Goal: Entertainment & Leisure: Consume media (video, audio)

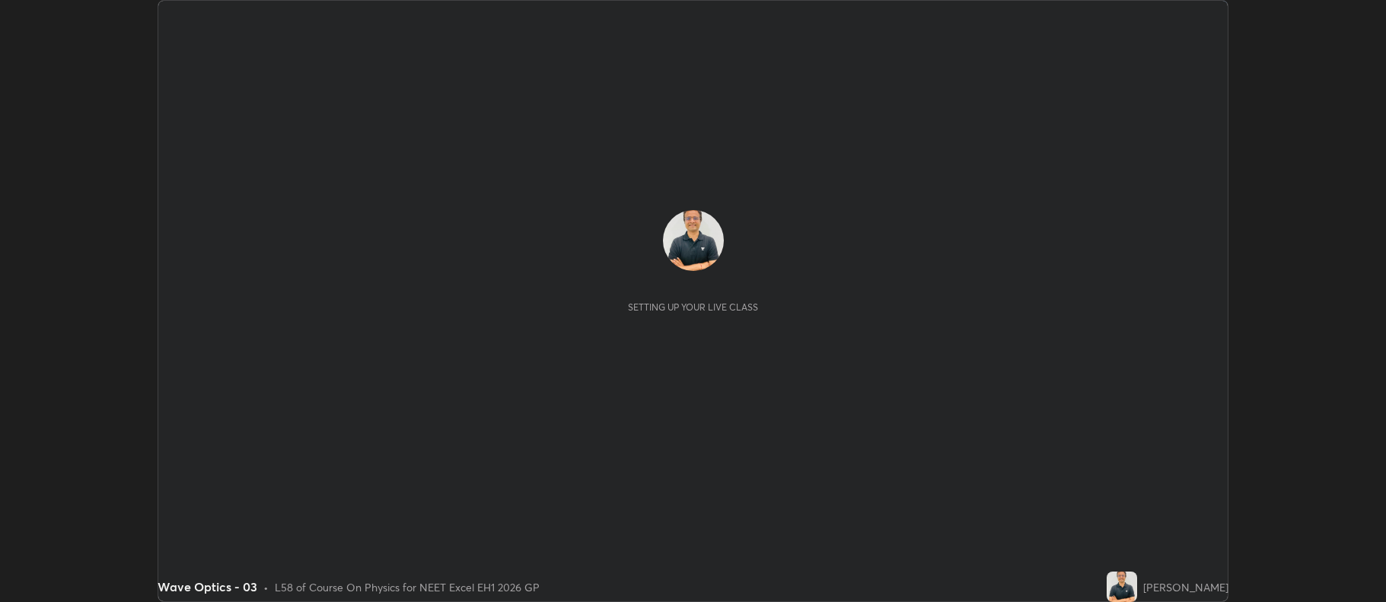
scroll to position [602, 1386]
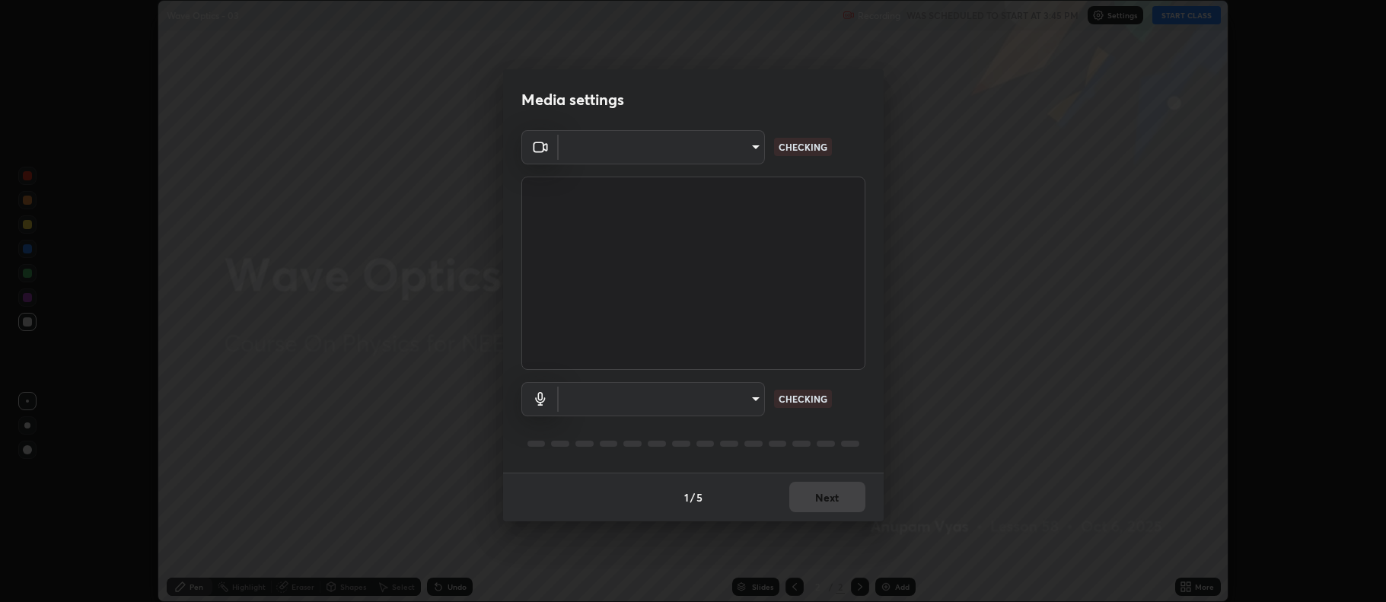
type input "f456938f2a3656198887c4fa7753b4067914b3ef781e46197b778b79941f4727"
type input "default"
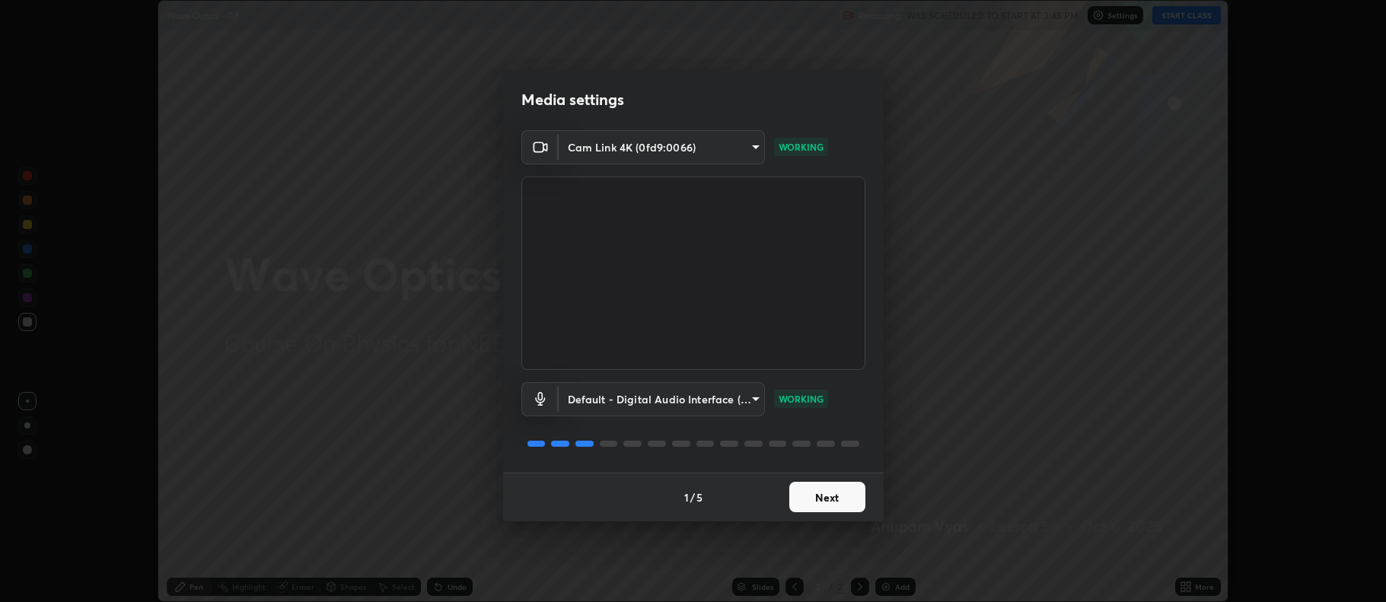
click at [830, 496] on button "Next" at bounding box center [827, 497] width 76 height 30
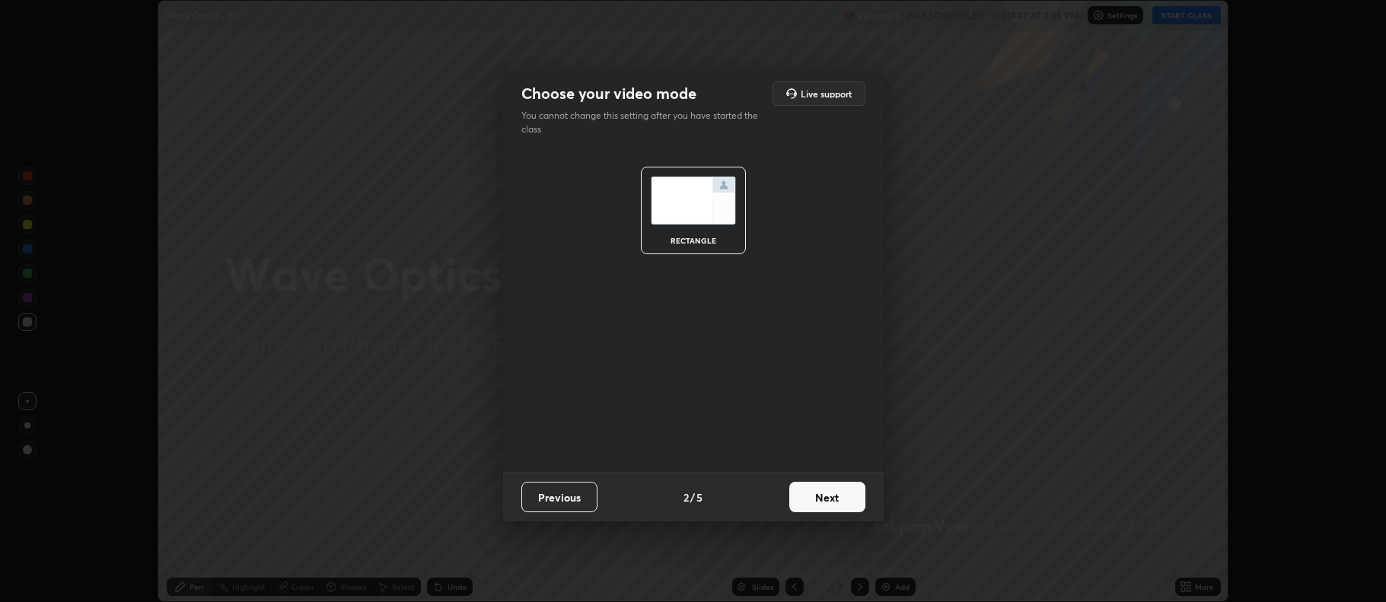
click at [834, 499] on button "Next" at bounding box center [827, 497] width 76 height 30
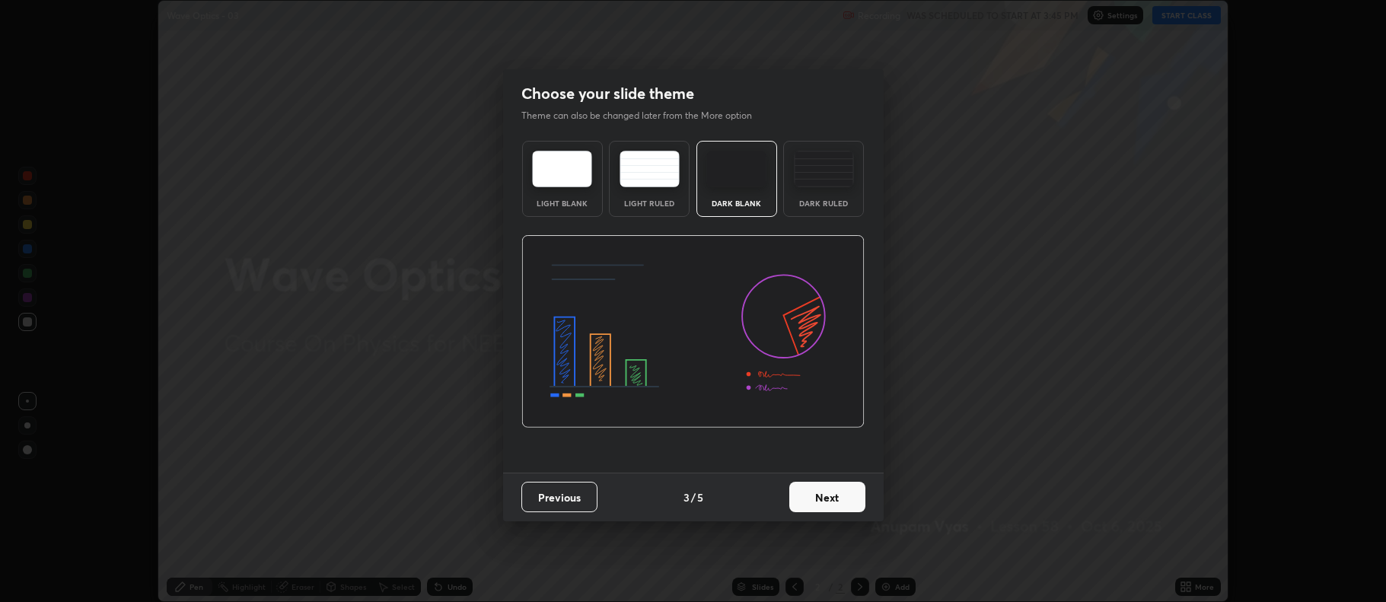
click at [832, 496] on button "Next" at bounding box center [827, 497] width 76 height 30
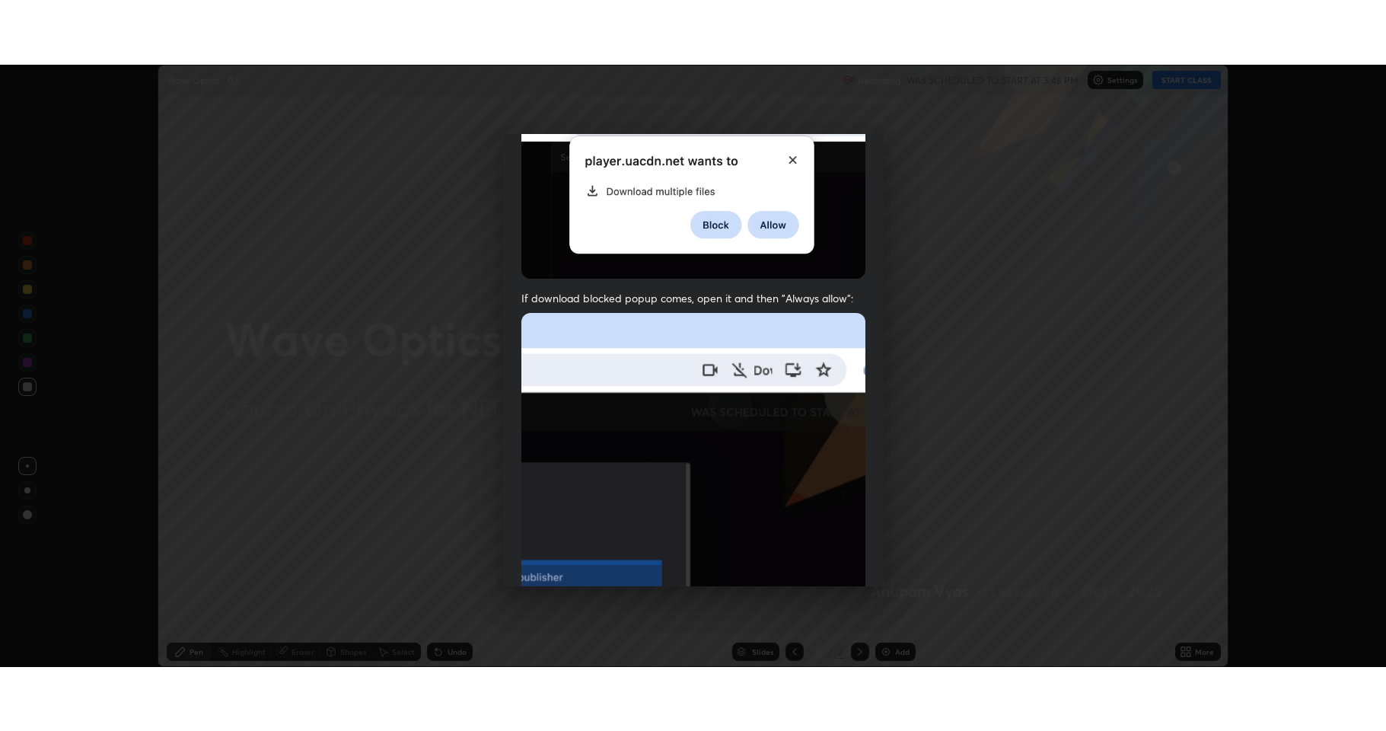
scroll to position [309, 0]
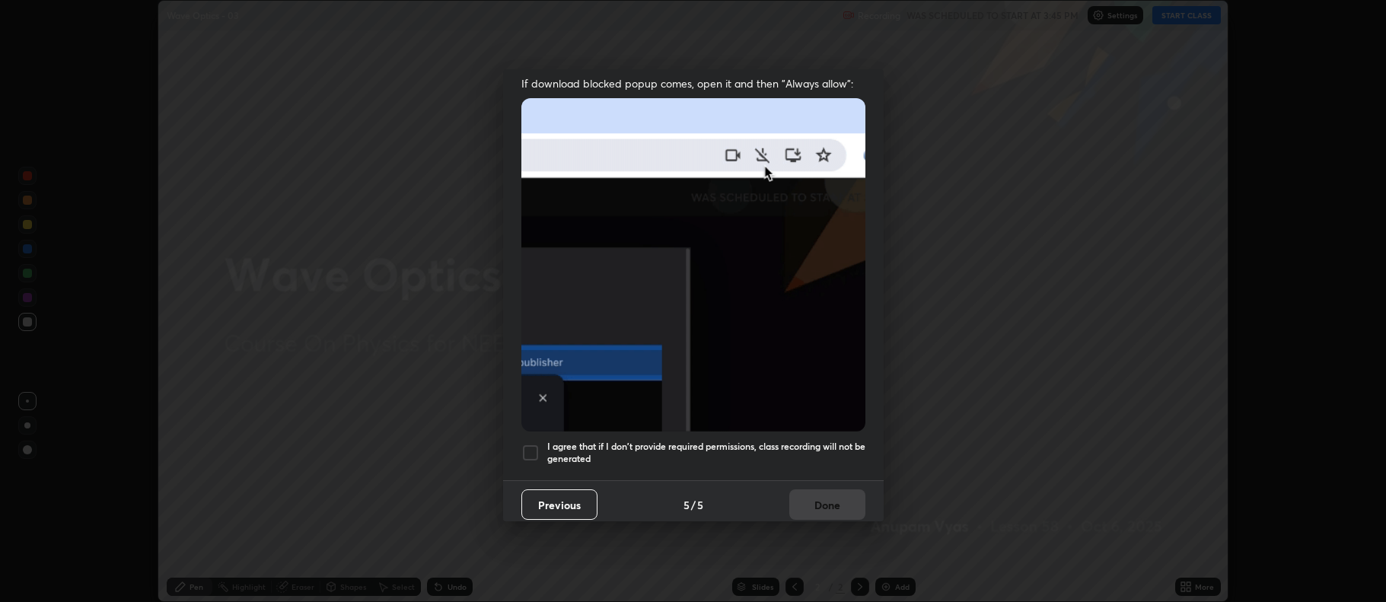
click at [527, 445] on div at bounding box center [530, 453] width 18 height 18
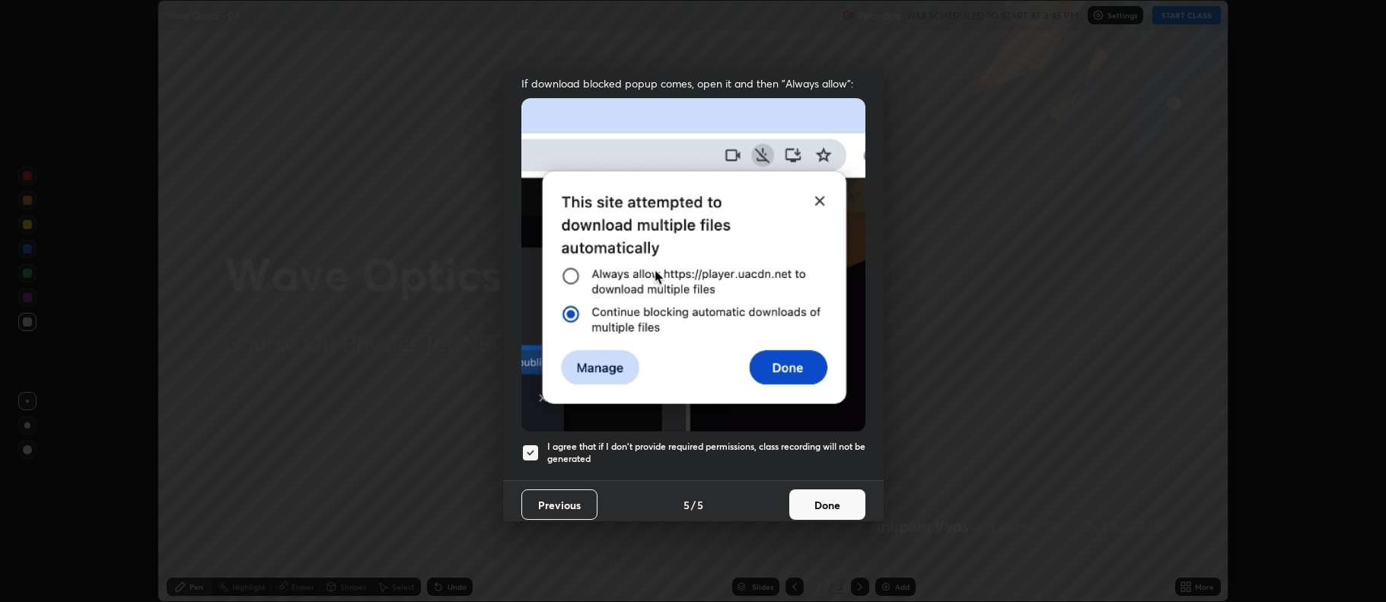
click at [813, 493] on button "Done" at bounding box center [827, 505] width 76 height 30
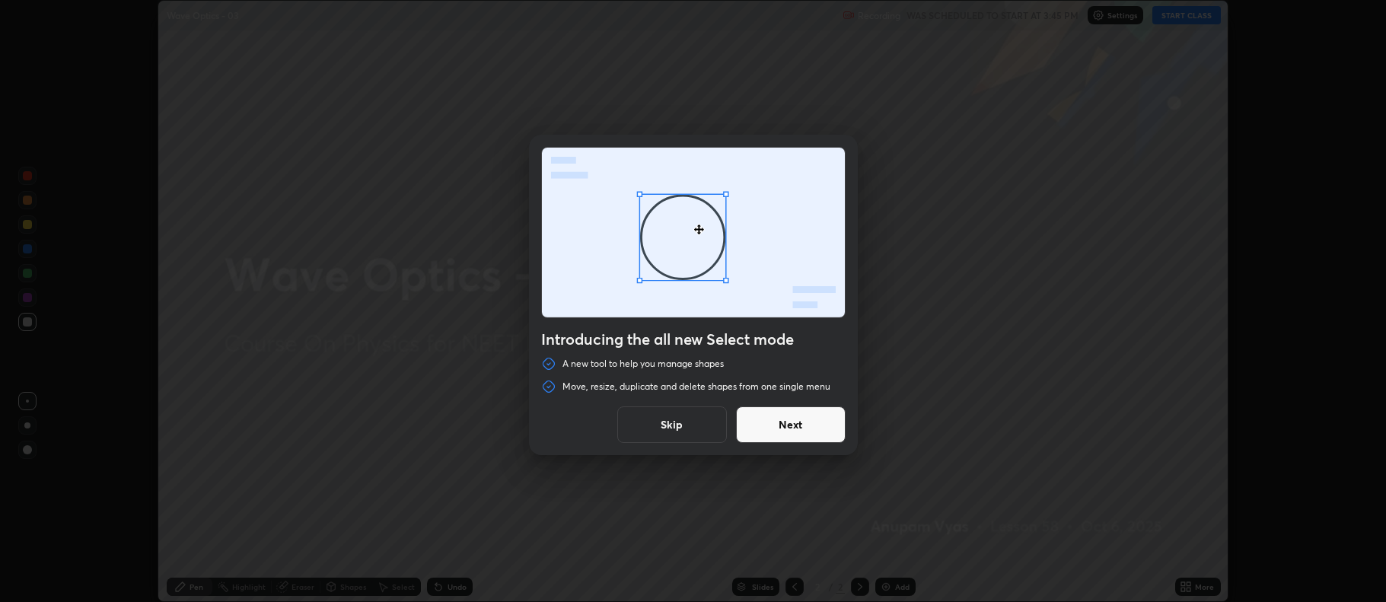
click at [669, 426] on button "Skip" at bounding box center [672, 425] width 110 height 37
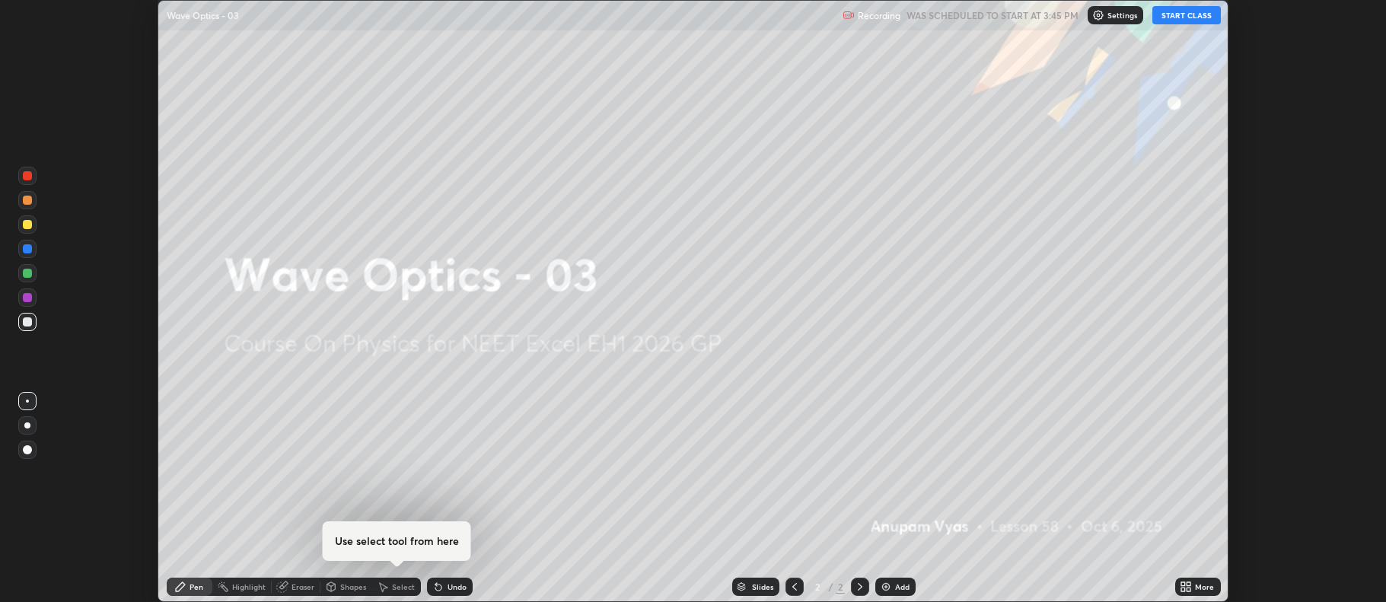
click at [1182, 17] on button "START CLASS" at bounding box center [1187, 15] width 69 height 18
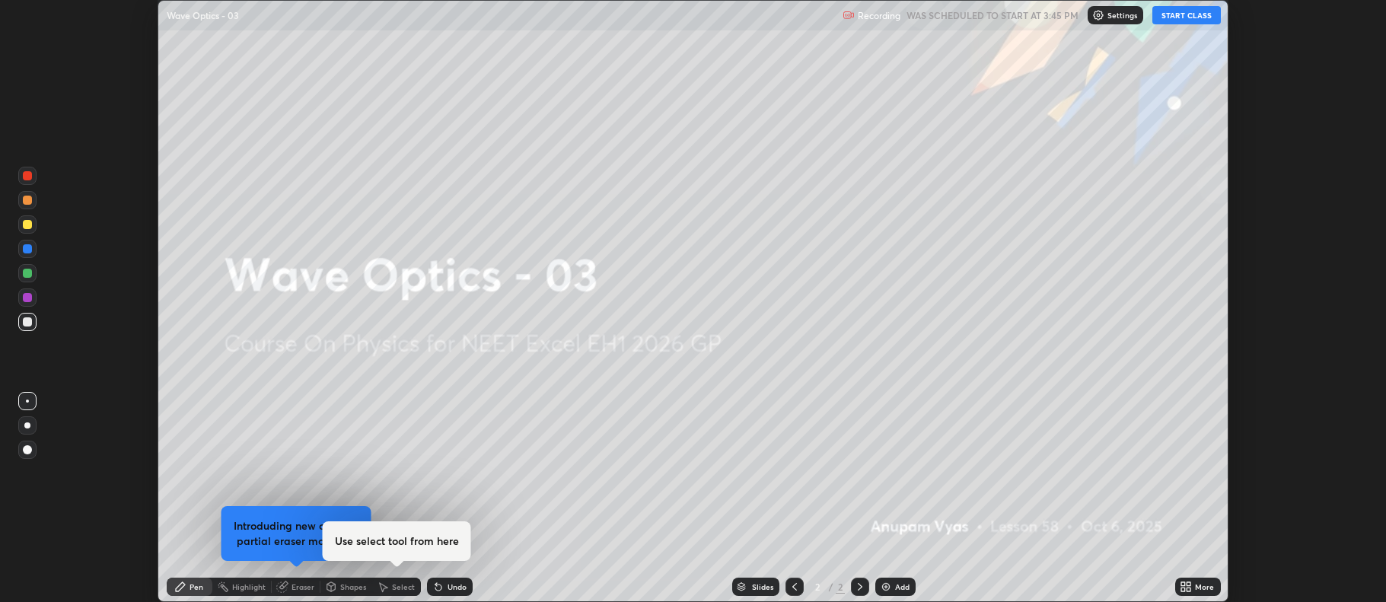
click at [1189, 584] on icon at bounding box center [1190, 584] width 4 height 4
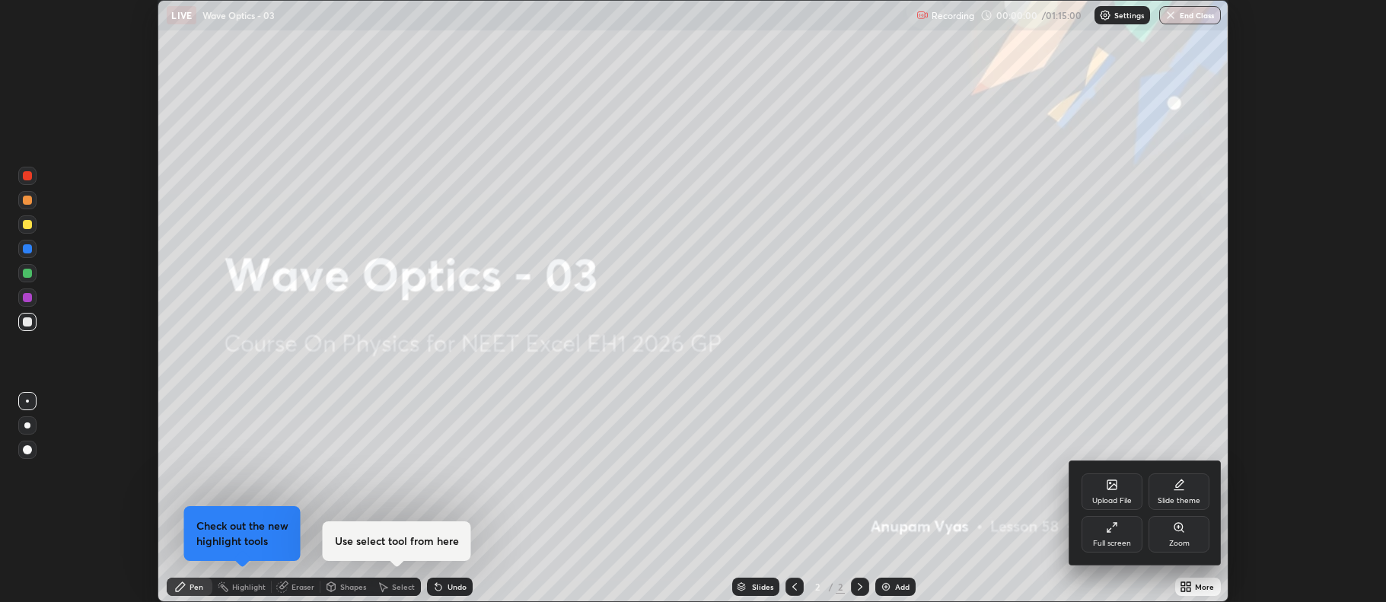
click at [1107, 536] on div "Full screen" at bounding box center [1112, 534] width 61 height 37
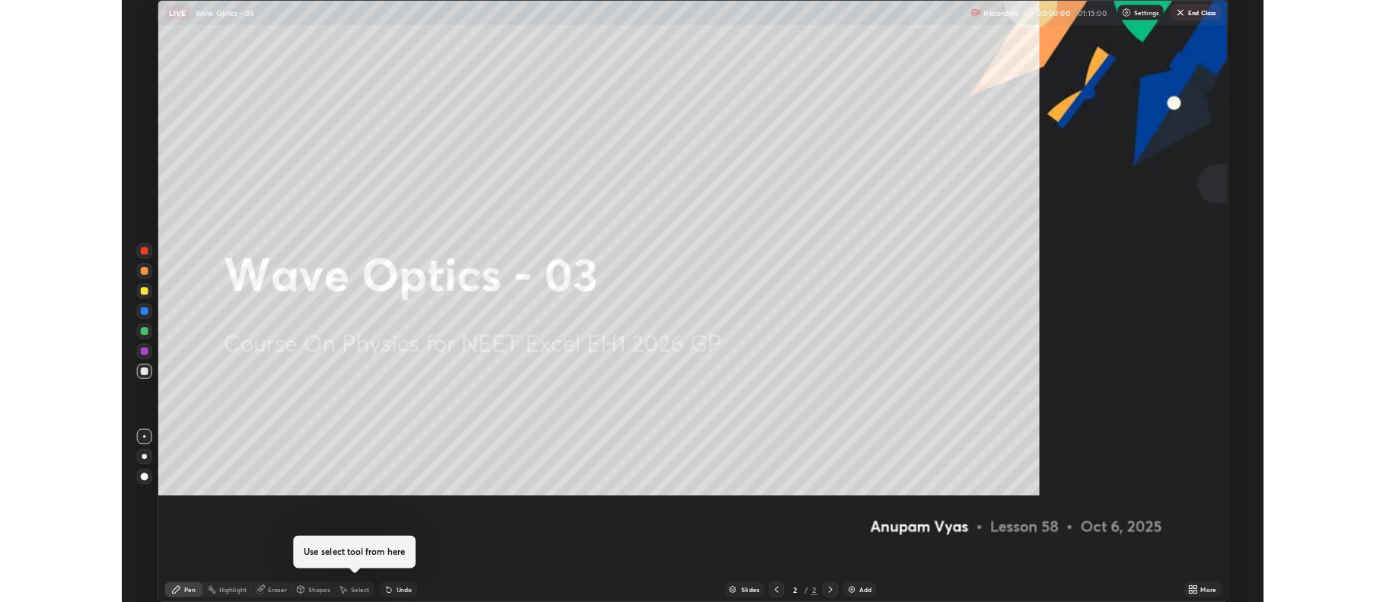
scroll to position [731, 1386]
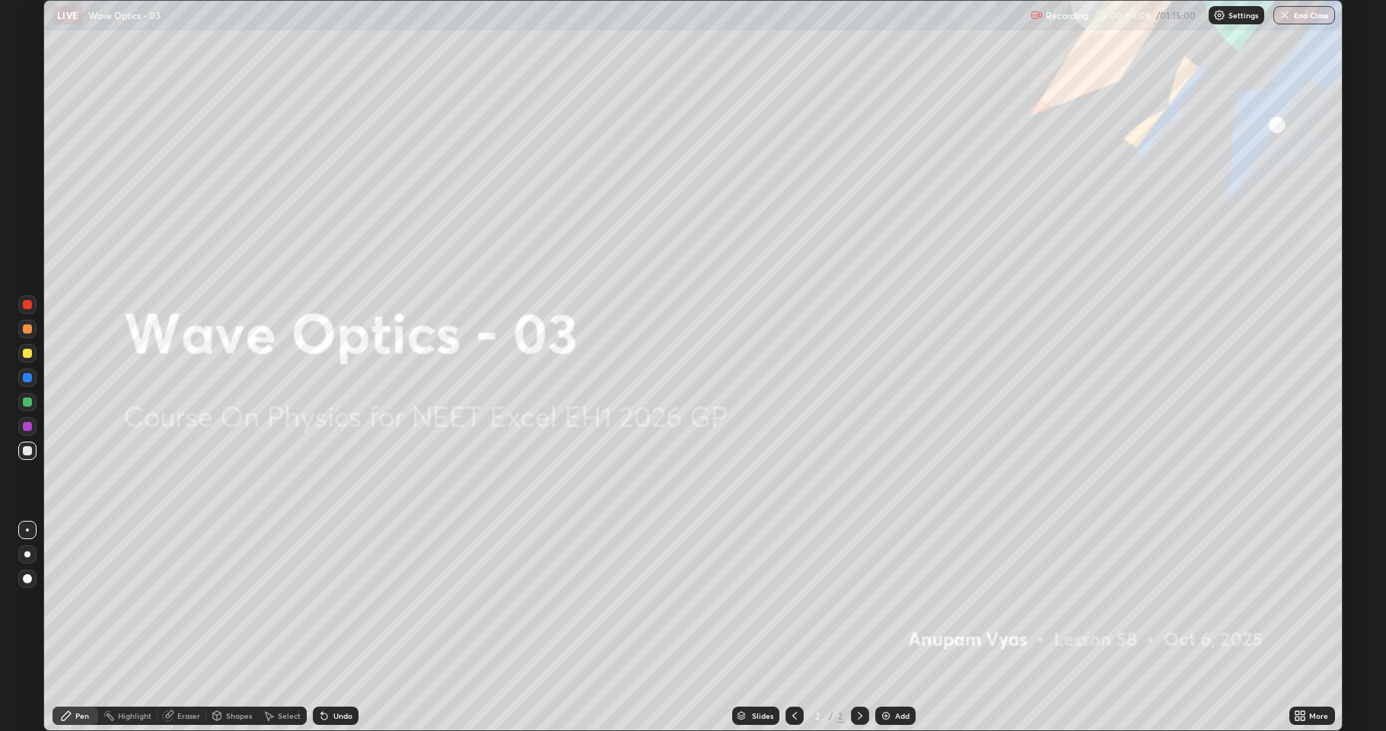
click at [27, 554] on div at bounding box center [27, 554] width 6 height 6
click at [895, 601] on div "Add" at bounding box center [902, 716] width 14 height 8
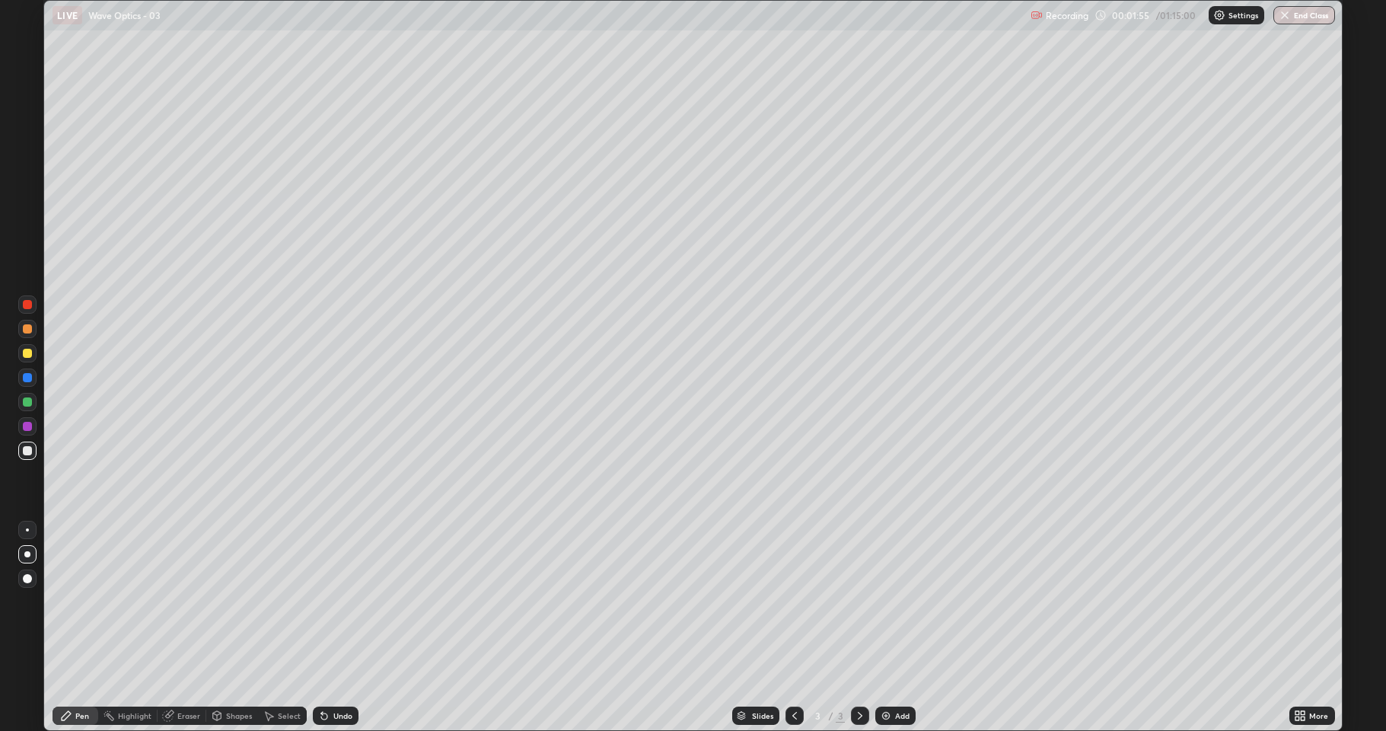
click at [346, 601] on div "Undo" at bounding box center [342, 716] width 19 height 8
click at [336, 601] on div "Undo" at bounding box center [342, 716] width 19 height 8
click at [346, 601] on div "Undo" at bounding box center [342, 716] width 19 height 8
click at [232, 601] on div "Shapes" at bounding box center [239, 716] width 26 height 8
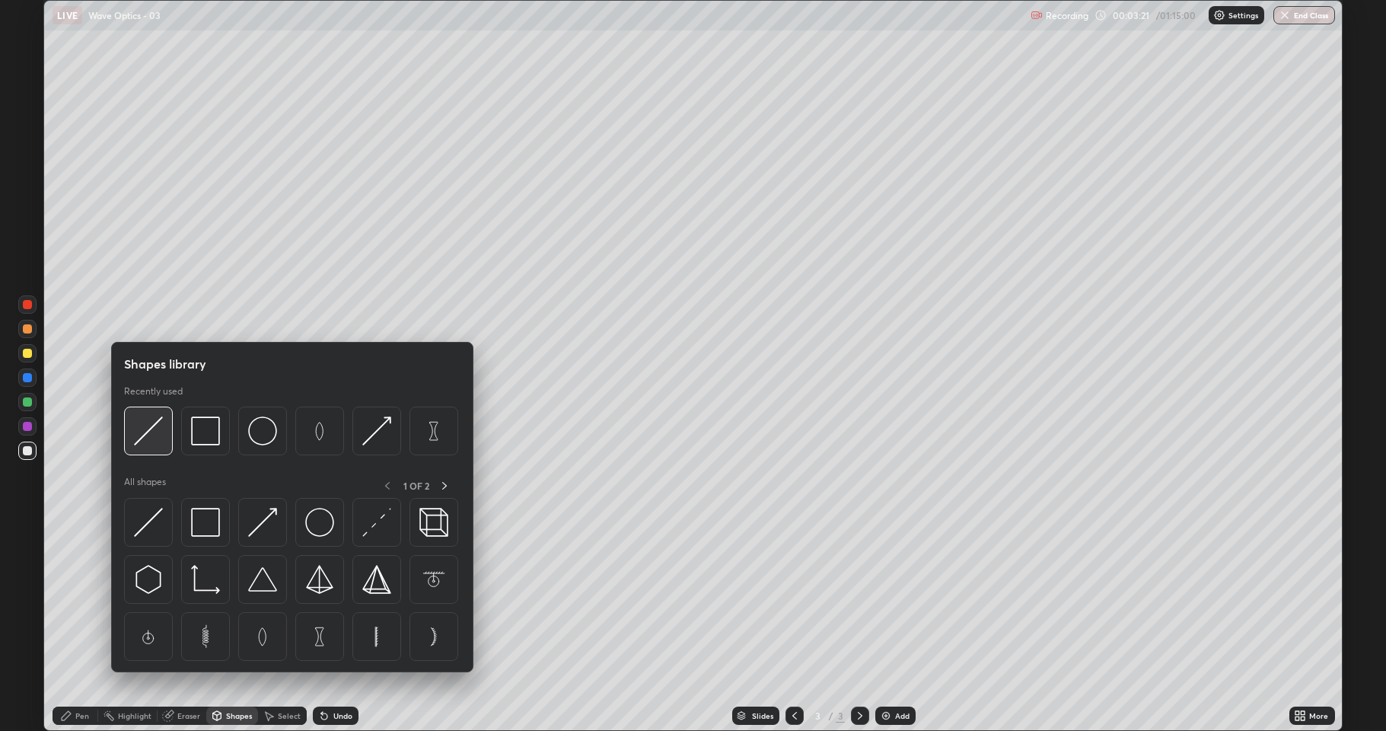
click at [143, 435] on img at bounding box center [148, 430] width 29 height 29
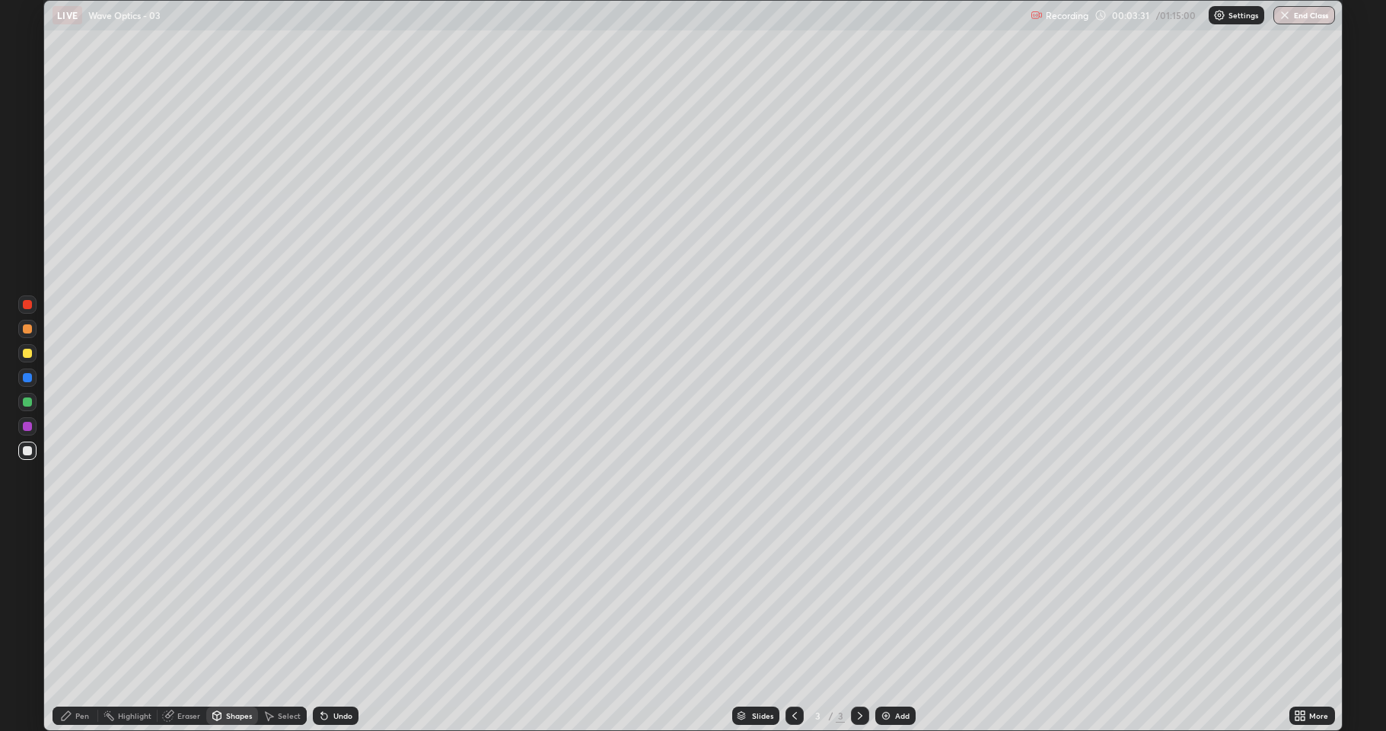
click at [187, 601] on div "Eraser" at bounding box center [188, 716] width 23 height 8
click at [85, 601] on div "Pen" at bounding box center [82, 716] width 14 height 8
click at [896, 601] on div "Add" at bounding box center [902, 716] width 14 height 8
click at [29, 352] on div at bounding box center [27, 353] width 9 height 9
click at [187, 601] on div "Eraser" at bounding box center [188, 716] width 23 height 8
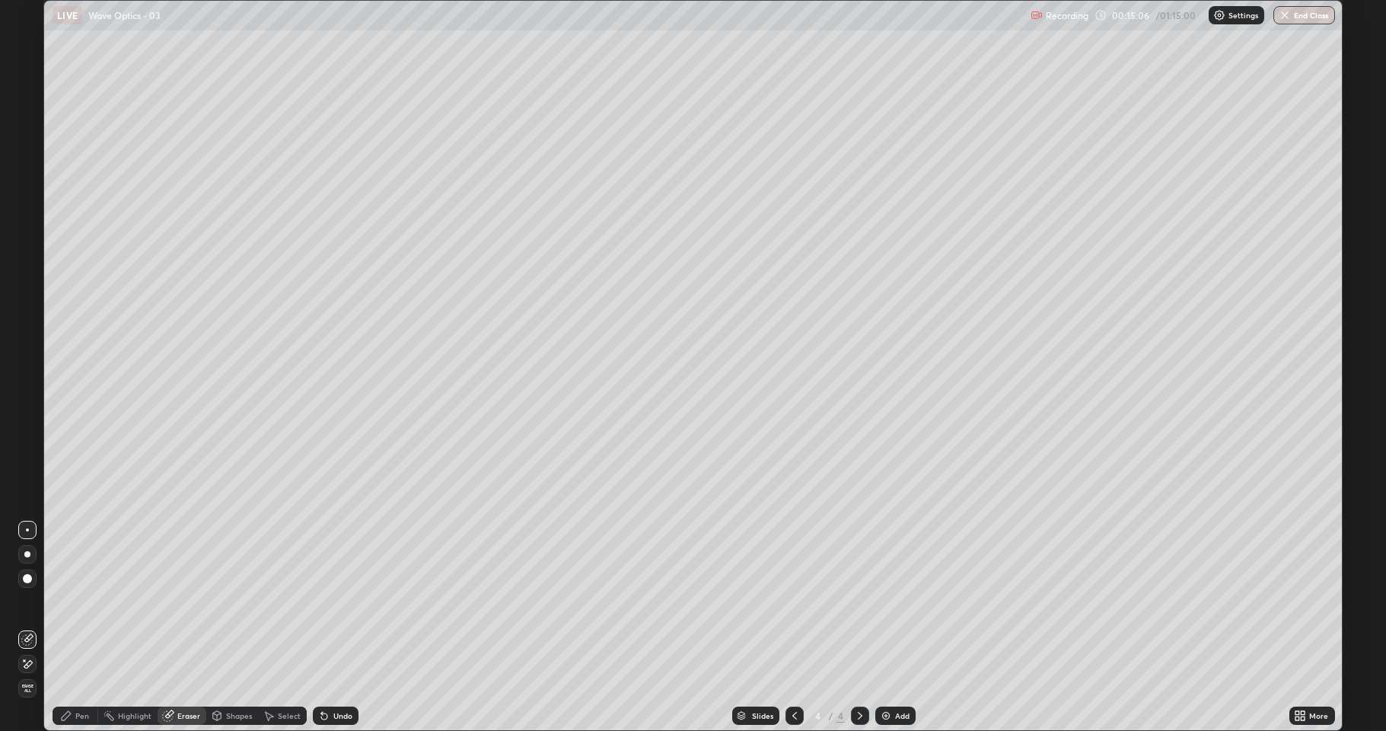
click at [82, 601] on div "Pen" at bounding box center [82, 716] width 14 height 8
click at [27, 458] on div at bounding box center [27, 451] width 18 height 18
click at [240, 601] on div "Shapes" at bounding box center [239, 716] width 26 height 8
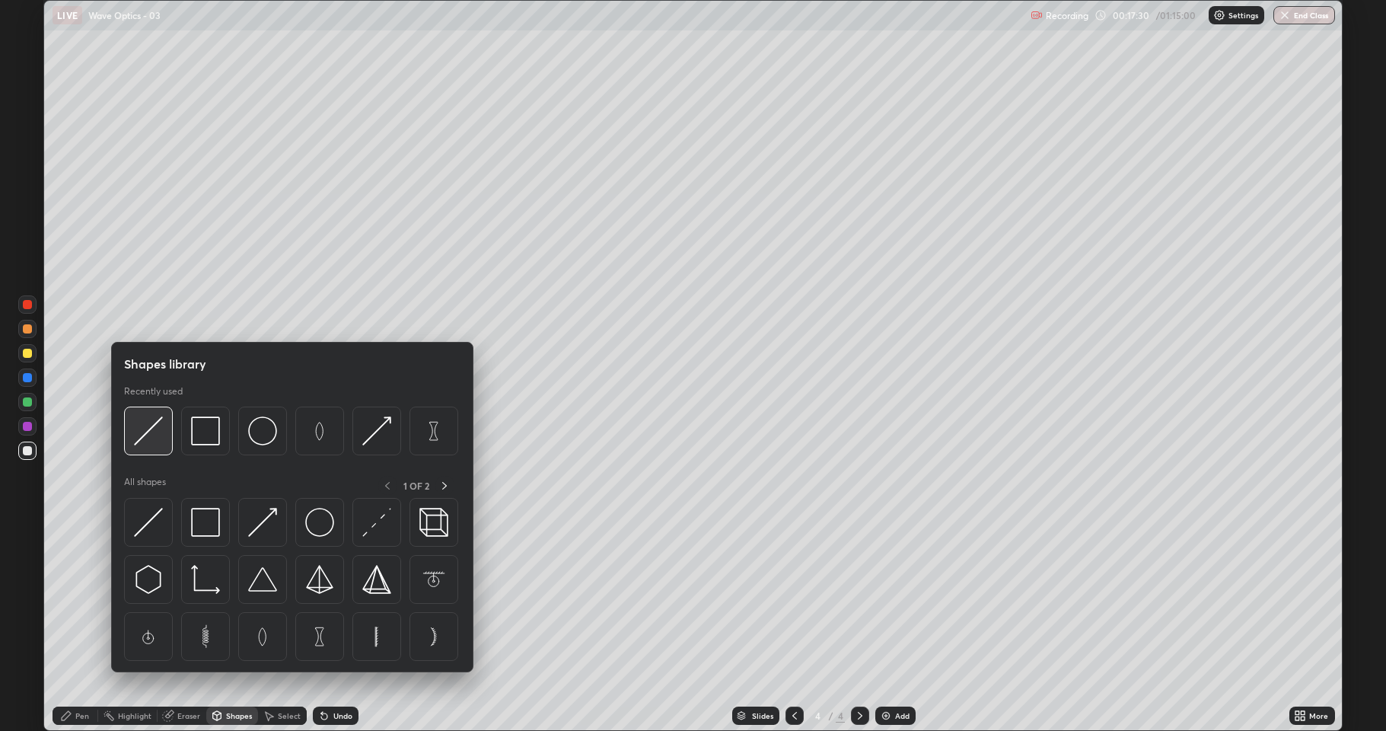
click at [153, 427] on img at bounding box center [148, 430] width 29 height 29
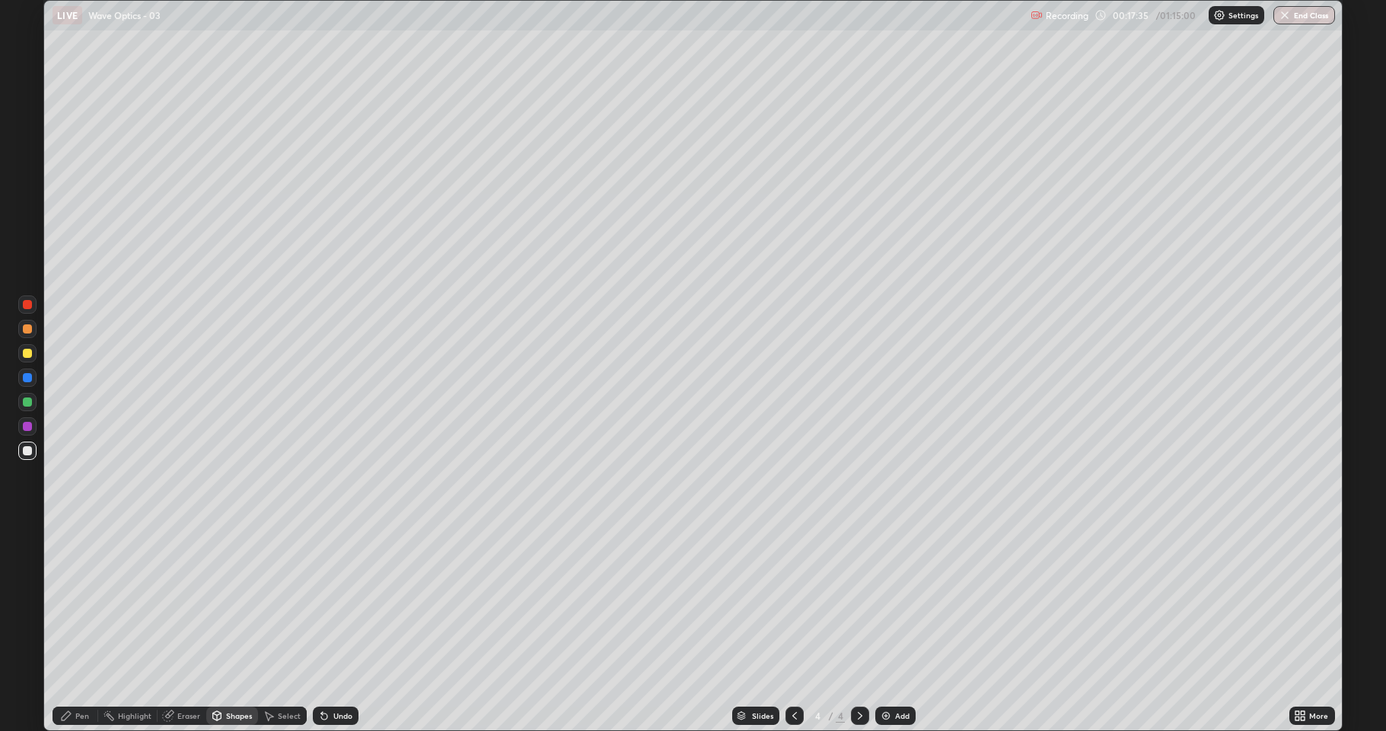
click at [85, 601] on div "Pen" at bounding box center [82, 716] width 14 height 8
click at [234, 601] on div "Shapes" at bounding box center [239, 716] width 26 height 8
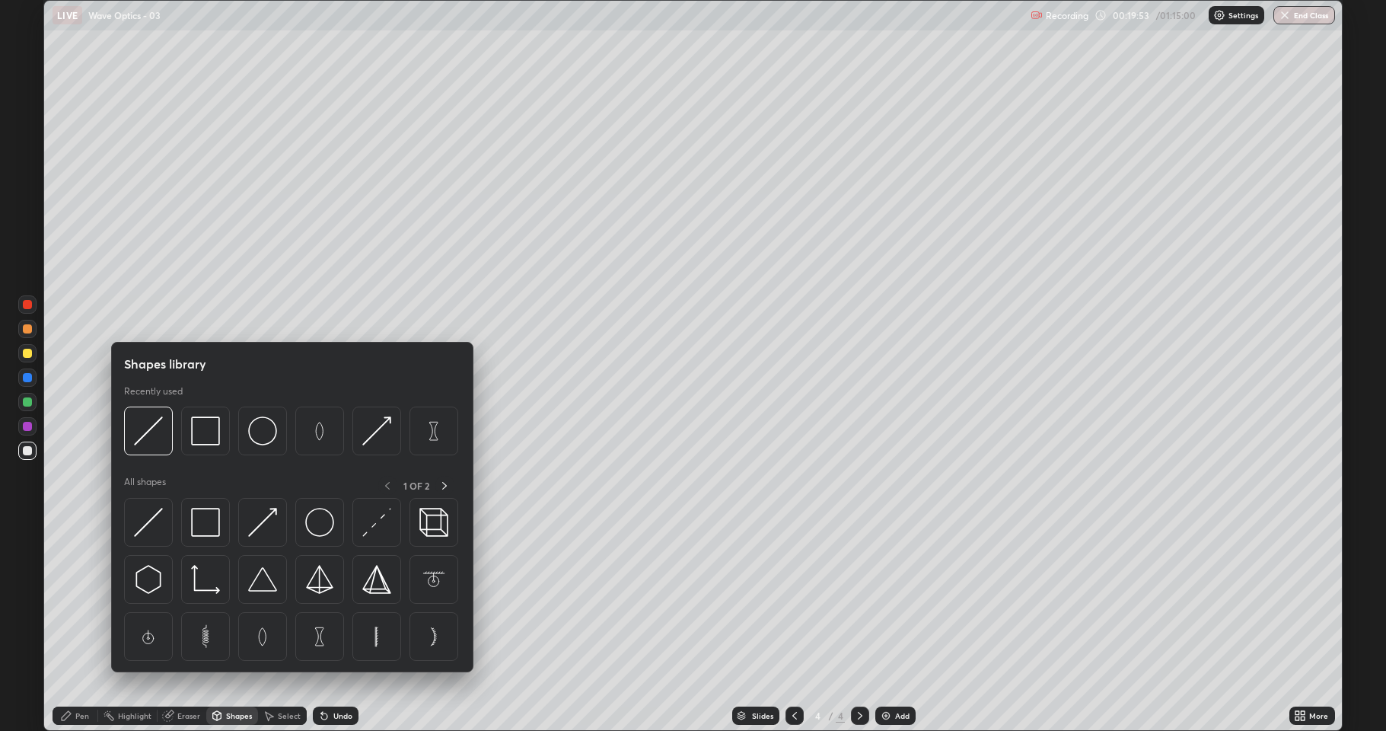
click at [192, 601] on div "Eraser" at bounding box center [188, 716] width 23 height 8
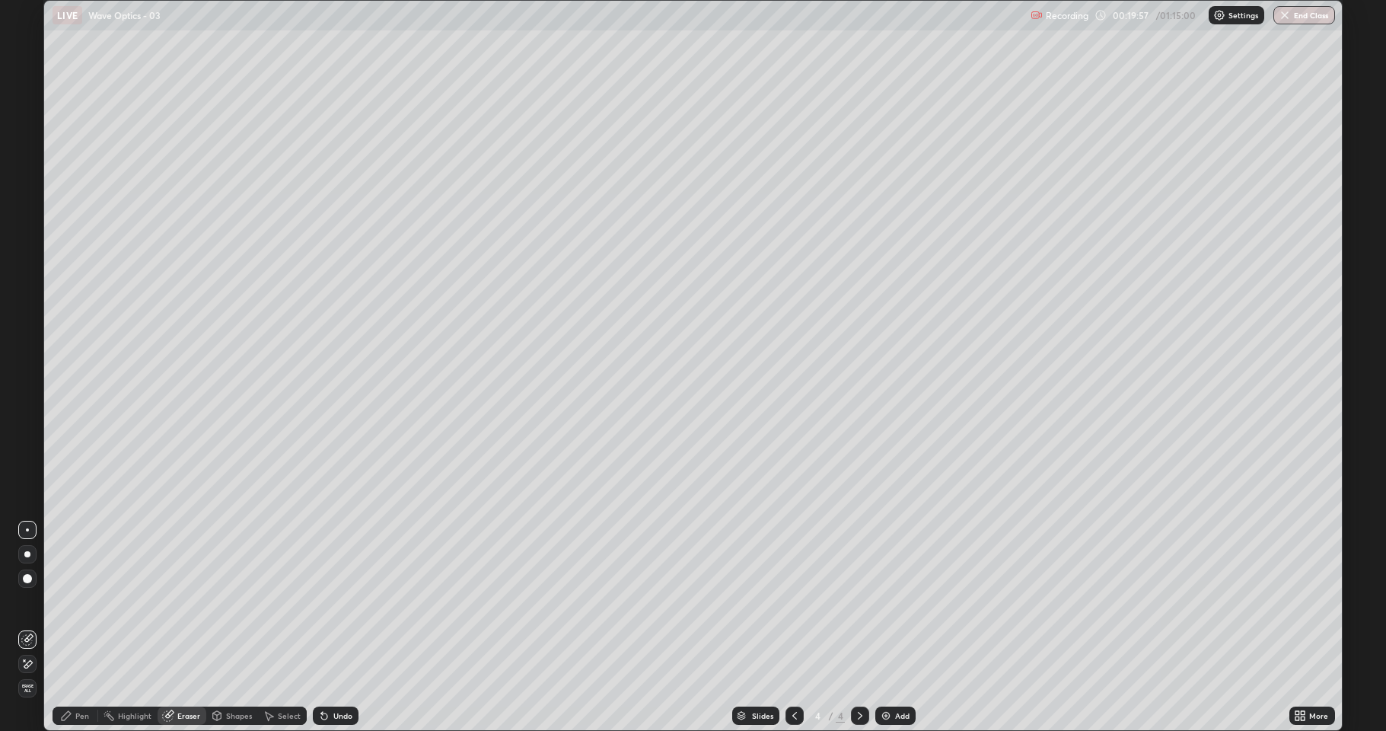
click at [78, 601] on div "Pen" at bounding box center [82, 716] width 14 height 8
click at [891, 601] on img at bounding box center [886, 716] width 12 height 12
click at [191, 601] on div "Eraser" at bounding box center [188, 716] width 23 height 8
click at [81, 601] on div "Pen" at bounding box center [82, 716] width 14 height 8
click at [238, 601] on div "Shapes" at bounding box center [239, 716] width 26 height 8
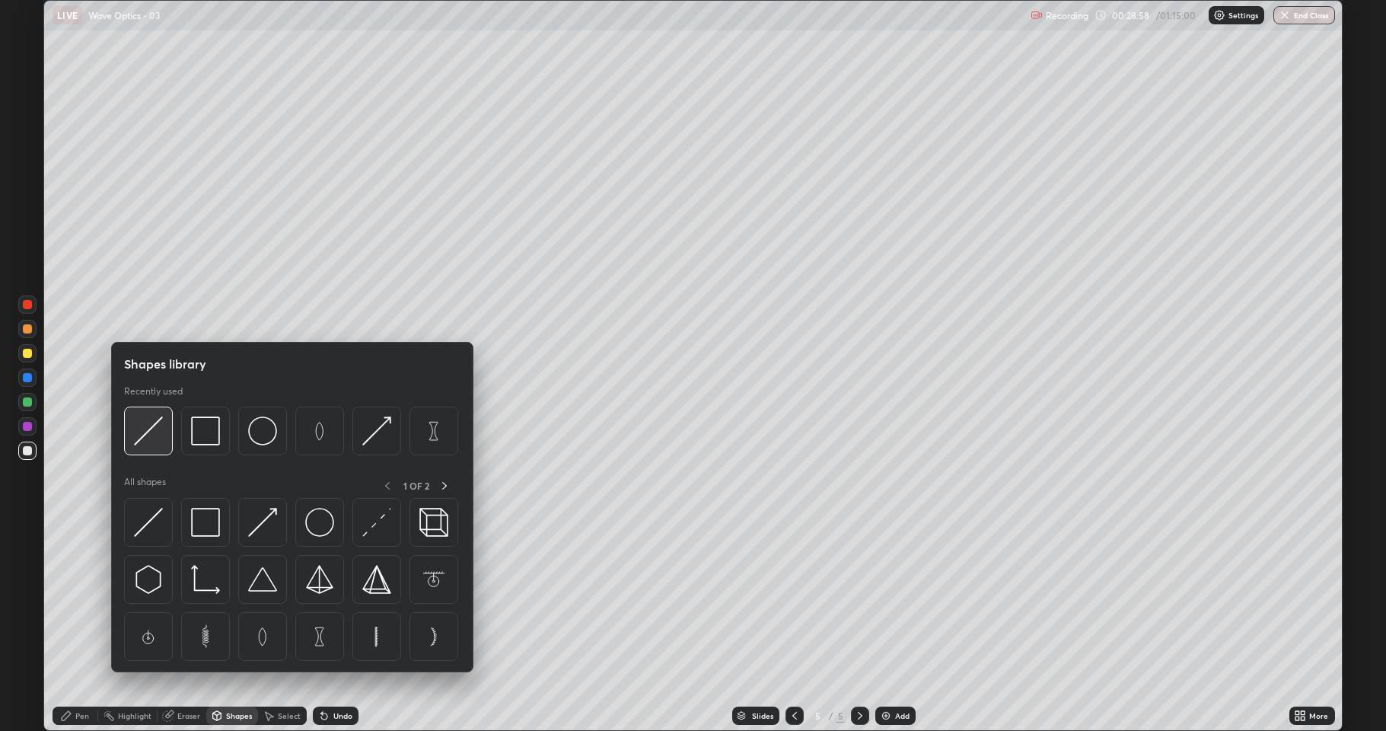
click at [148, 432] on img at bounding box center [148, 430] width 29 height 29
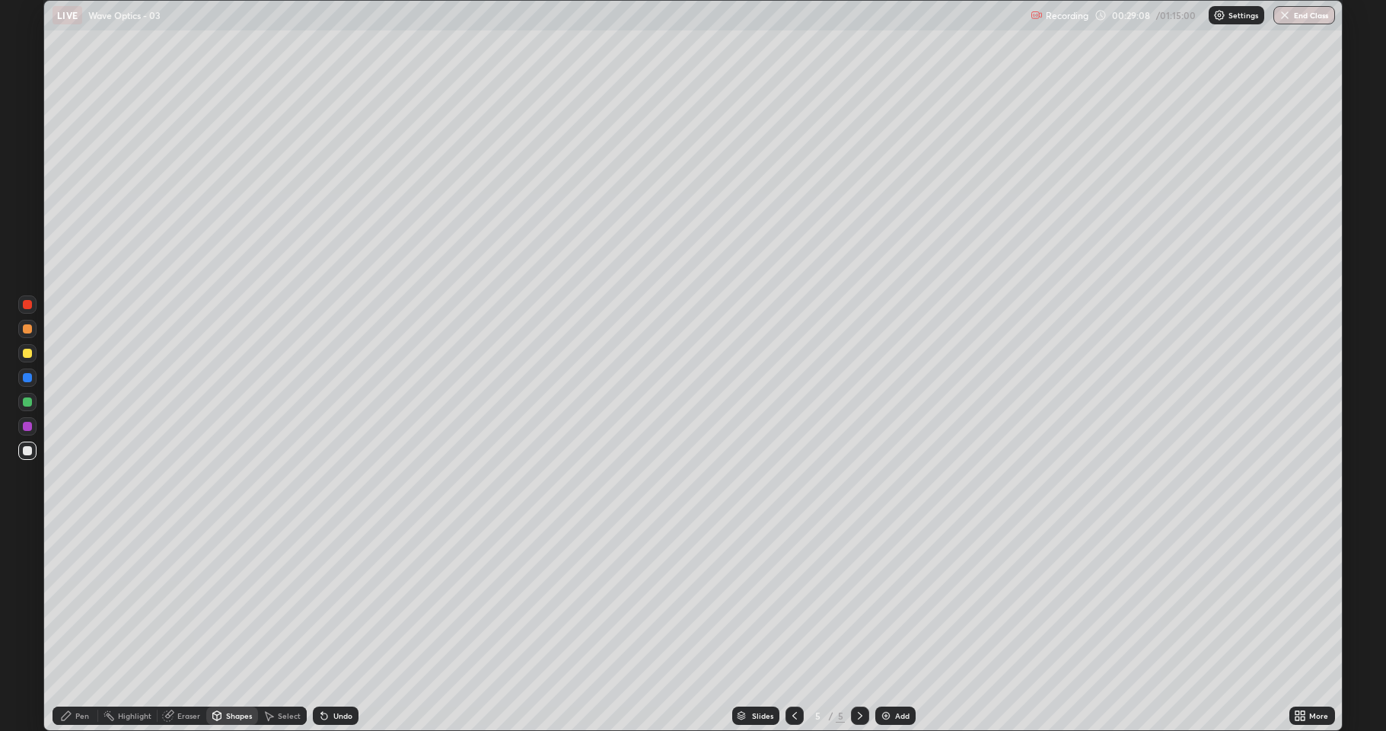
click at [190, 601] on div "Eraser" at bounding box center [188, 716] width 23 height 8
click at [79, 601] on div "Pen" at bounding box center [82, 716] width 14 height 8
click at [236, 601] on div "Shapes" at bounding box center [239, 716] width 26 height 8
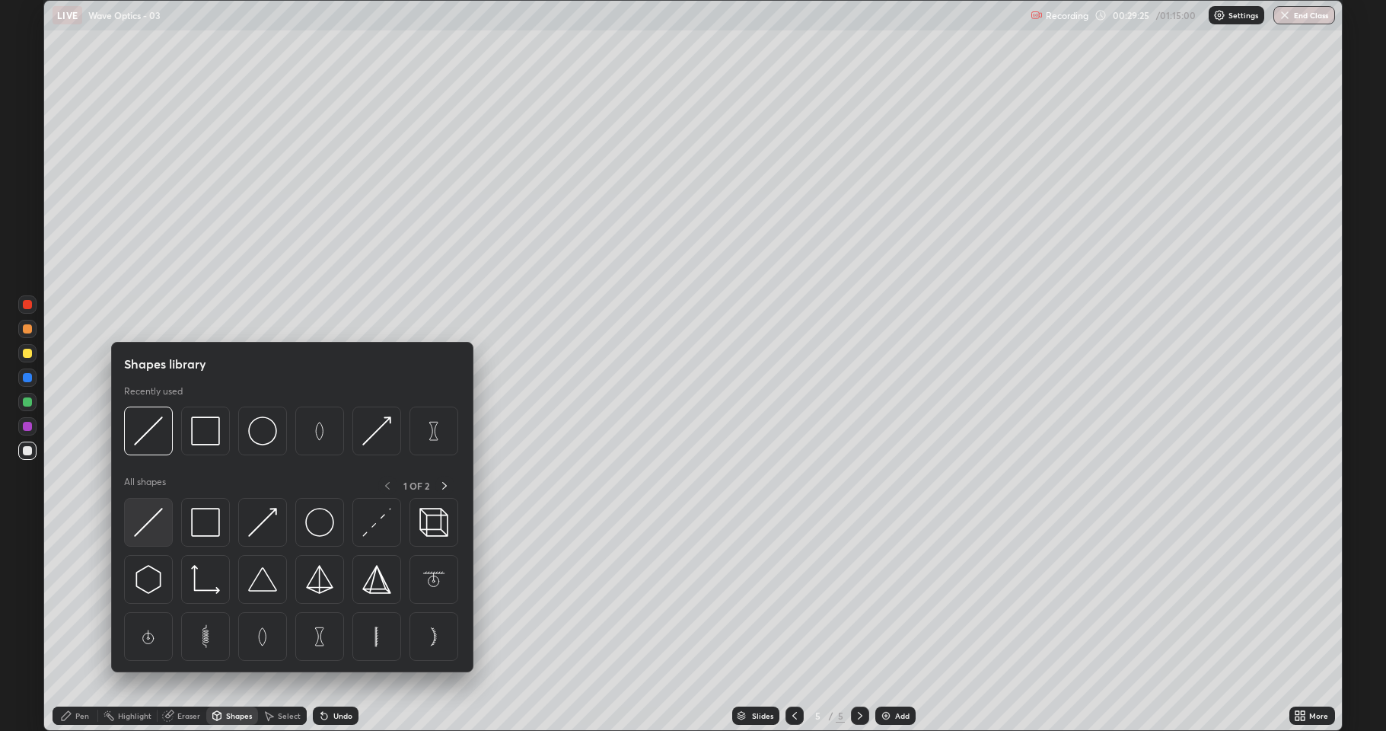
click at [148, 524] on img at bounding box center [148, 522] width 29 height 29
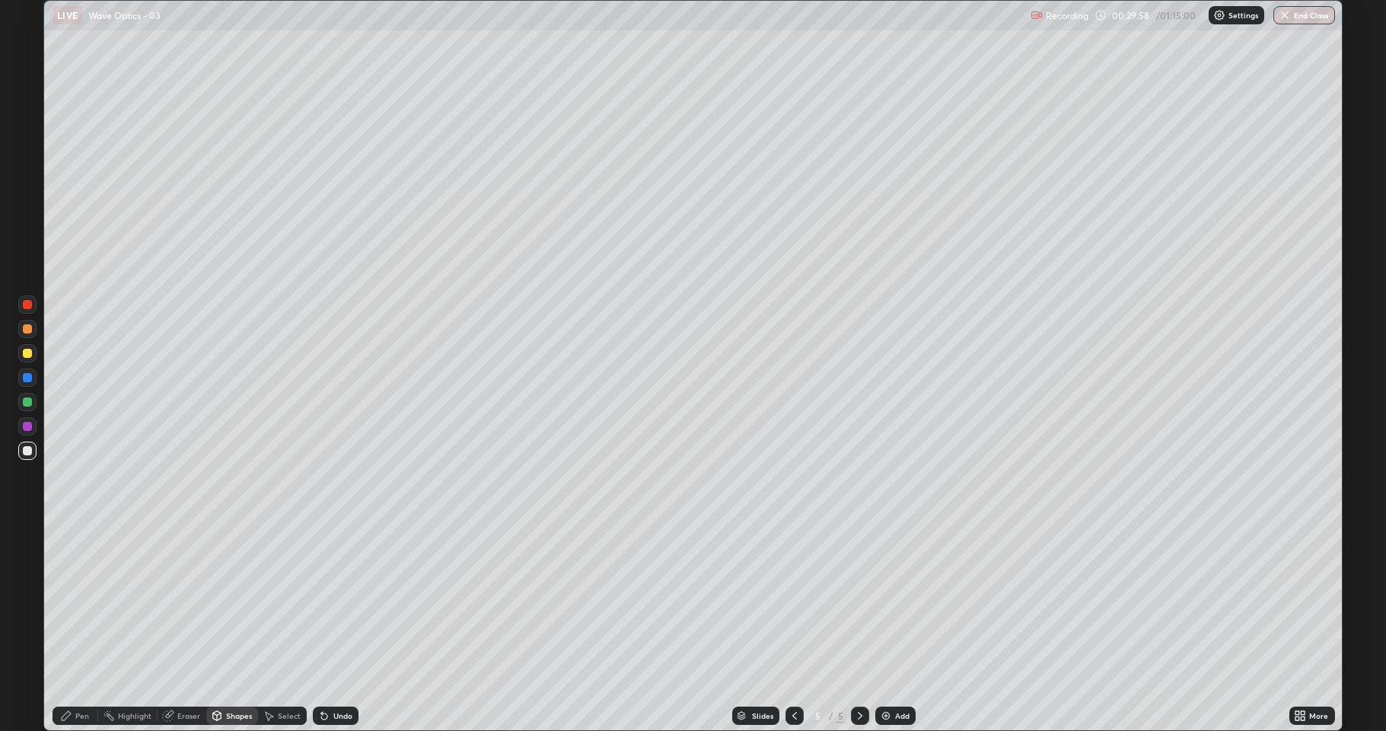
click at [93, 601] on div "Pen" at bounding box center [76, 715] width 46 height 18
click at [27, 379] on div at bounding box center [27, 377] width 9 height 9
click at [231, 601] on div "Shapes" at bounding box center [239, 716] width 26 height 8
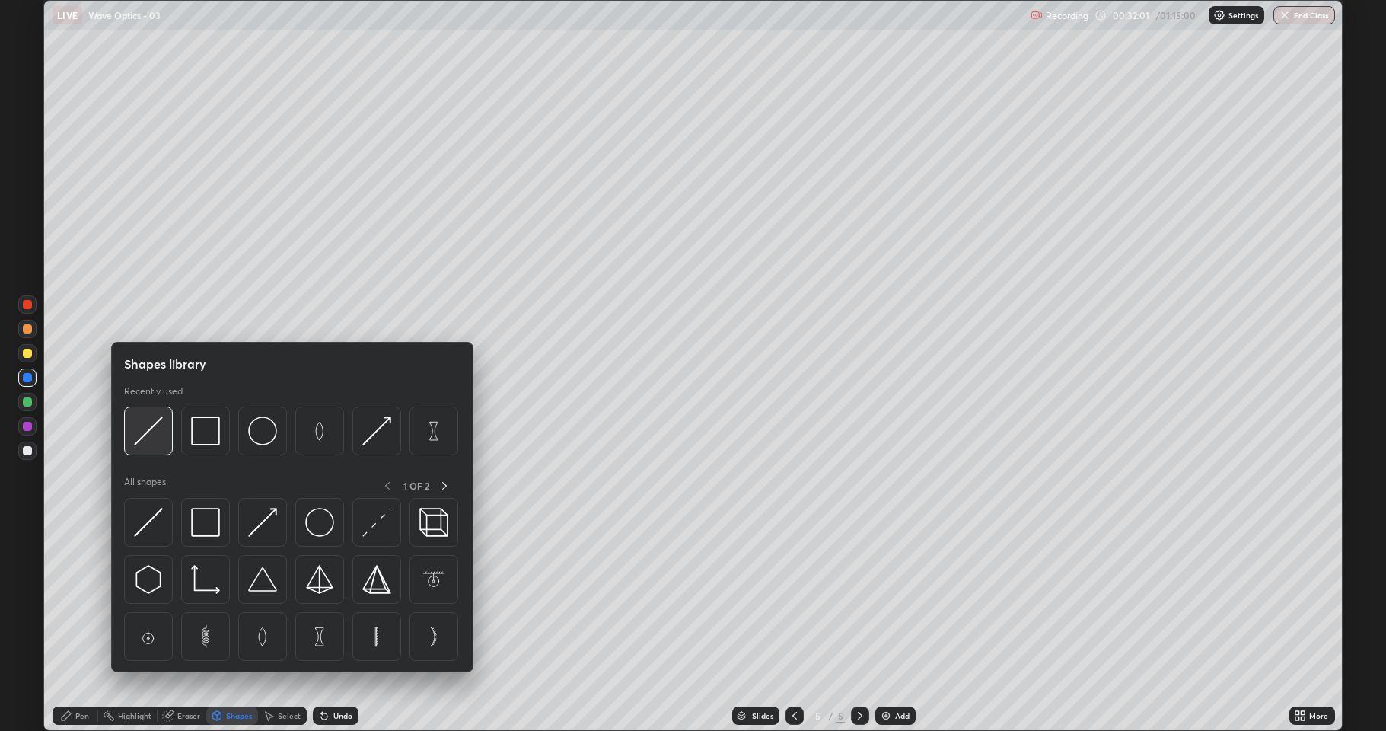
click at [145, 437] on img at bounding box center [148, 430] width 29 height 29
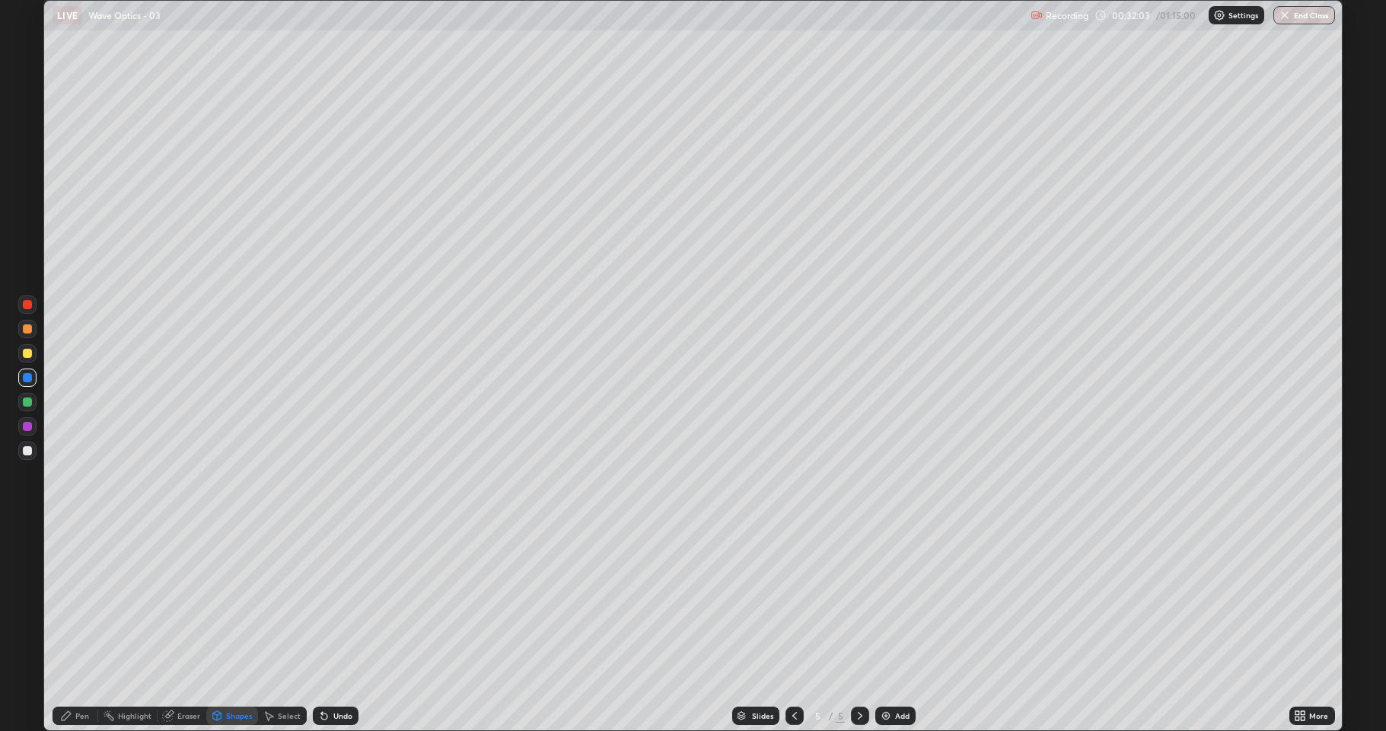
click at [28, 449] on div at bounding box center [27, 450] width 9 height 9
click at [75, 601] on div "Pen" at bounding box center [82, 716] width 14 height 8
click at [243, 601] on div "Shapes" at bounding box center [239, 716] width 26 height 8
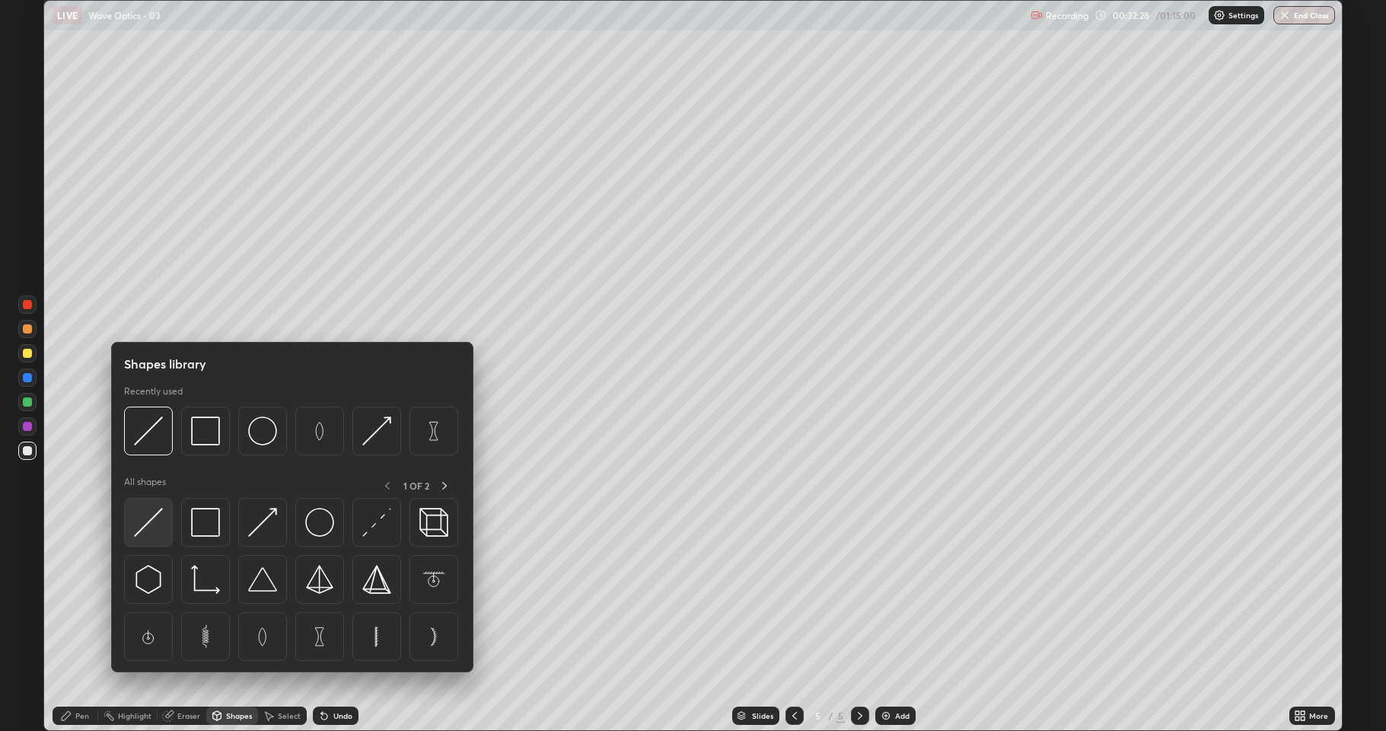
click at [150, 519] on img at bounding box center [148, 522] width 29 height 29
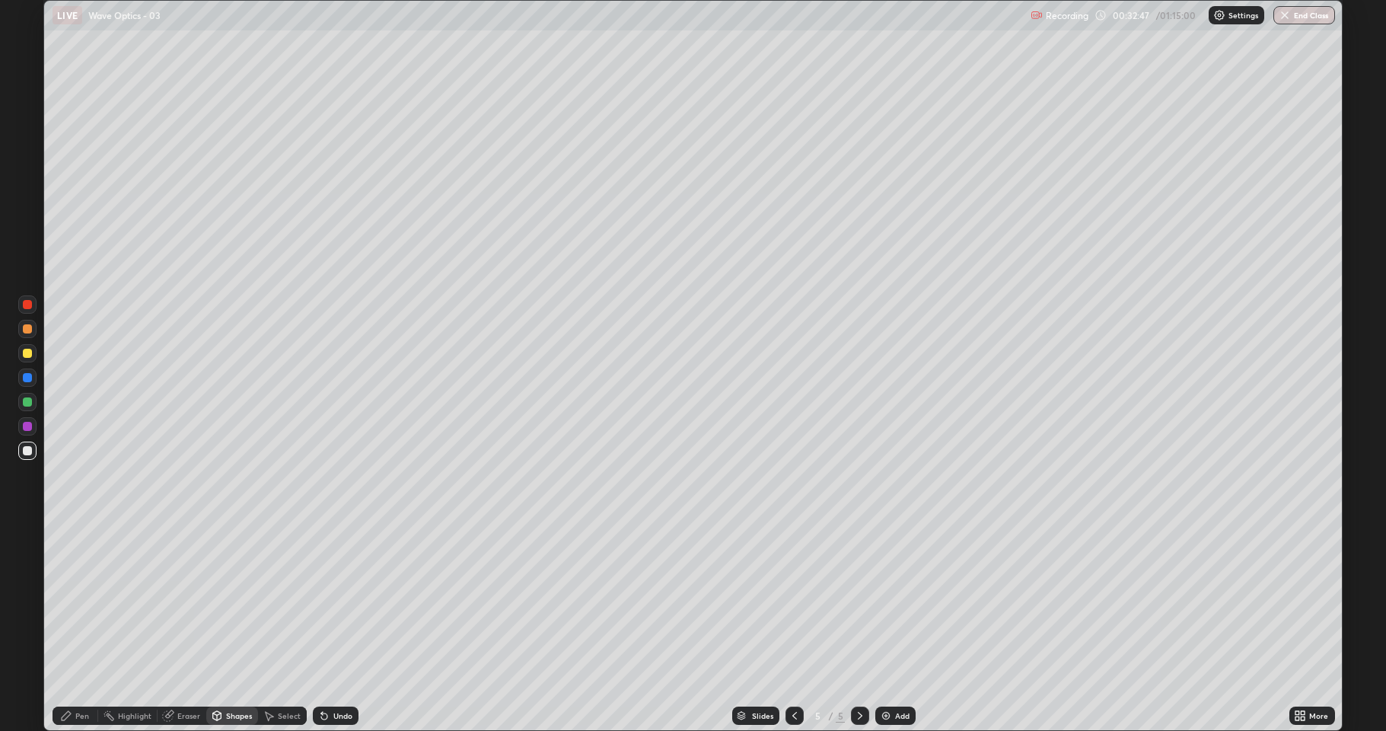
click at [79, 601] on div "Pen" at bounding box center [82, 716] width 14 height 8
click at [892, 601] on div "Add" at bounding box center [895, 715] width 40 height 18
click at [343, 601] on div "Undo" at bounding box center [342, 716] width 19 height 8
click at [342, 601] on div "Undo" at bounding box center [342, 716] width 19 height 8
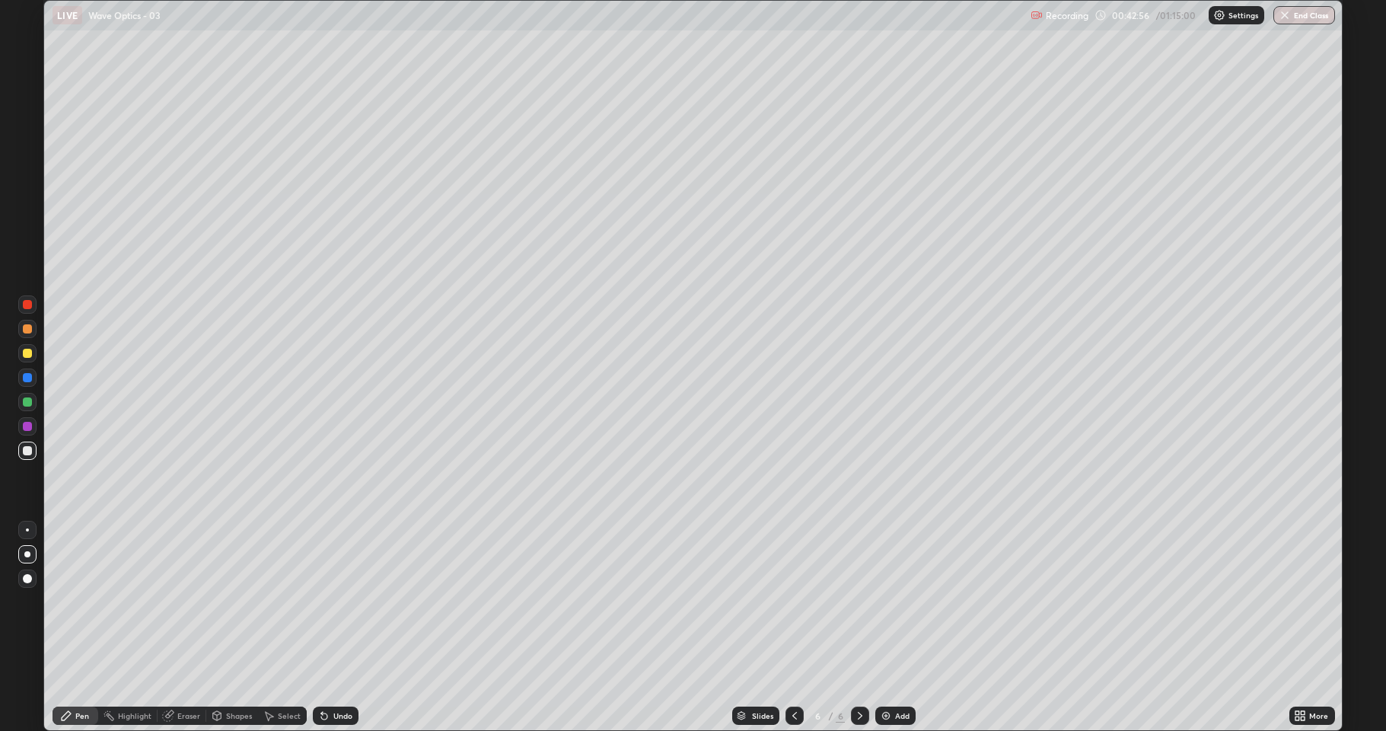
click at [233, 601] on div "Shapes" at bounding box center [239, 716] width 26 height 8
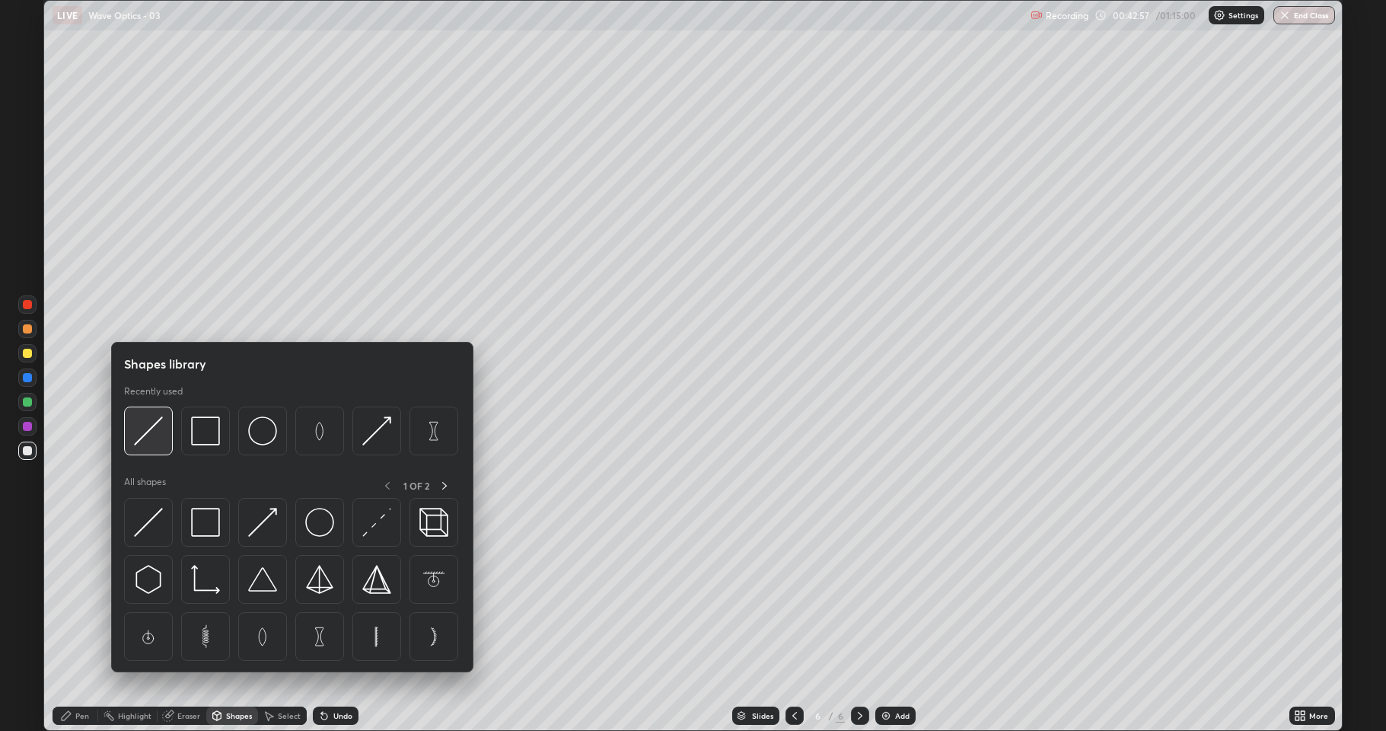
click at [156, 429] on img at bounding box center [148, 430] width 29 height 29
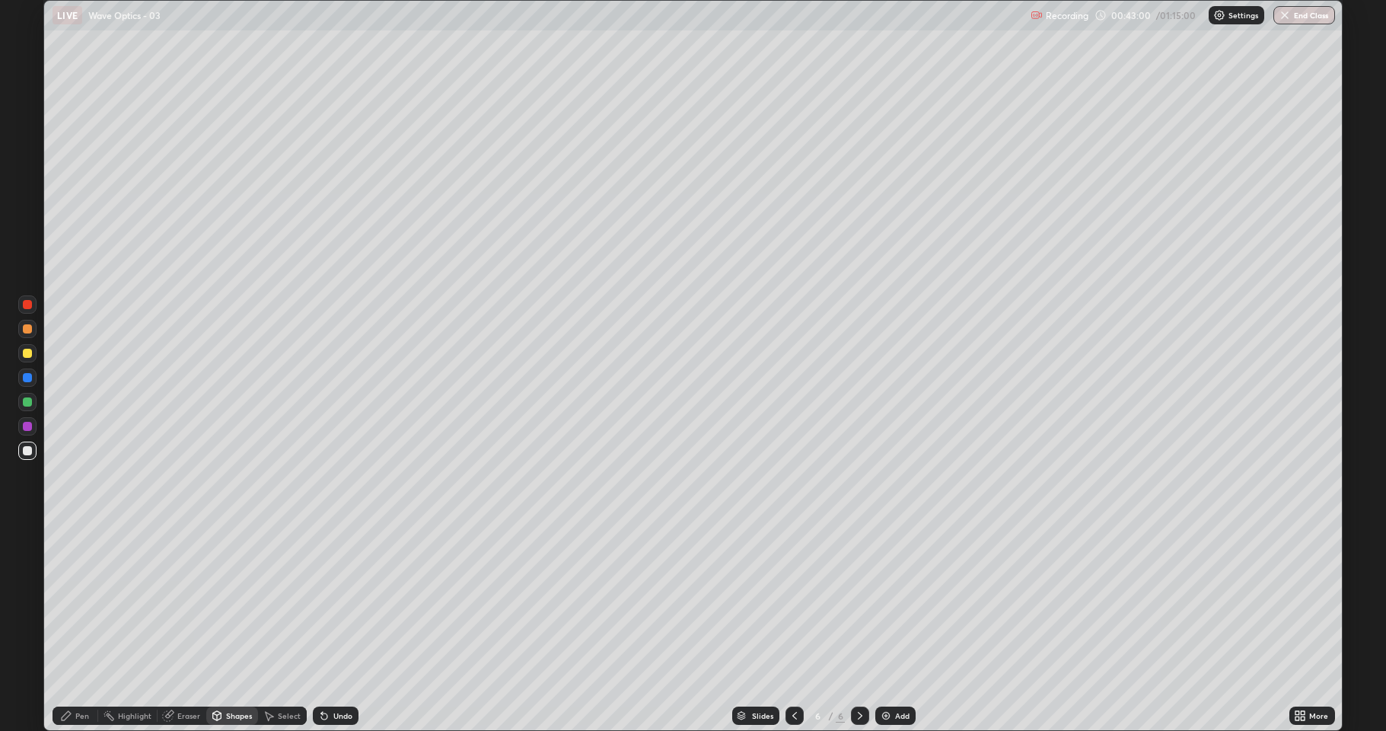
click at [190, 601] on div "Eraser" at bounding box center [188, 716] width 23 height 8
click at [73, 601] on div "Pen" at bounding box center [76, 715] width 46 height 18
click at [187, 601] on div "Eraser" at bounding box center [188, 716] width 23 height 8
click at [233, 601] on div "Shapes" at bounding box center [239, 716] width 26 height 8
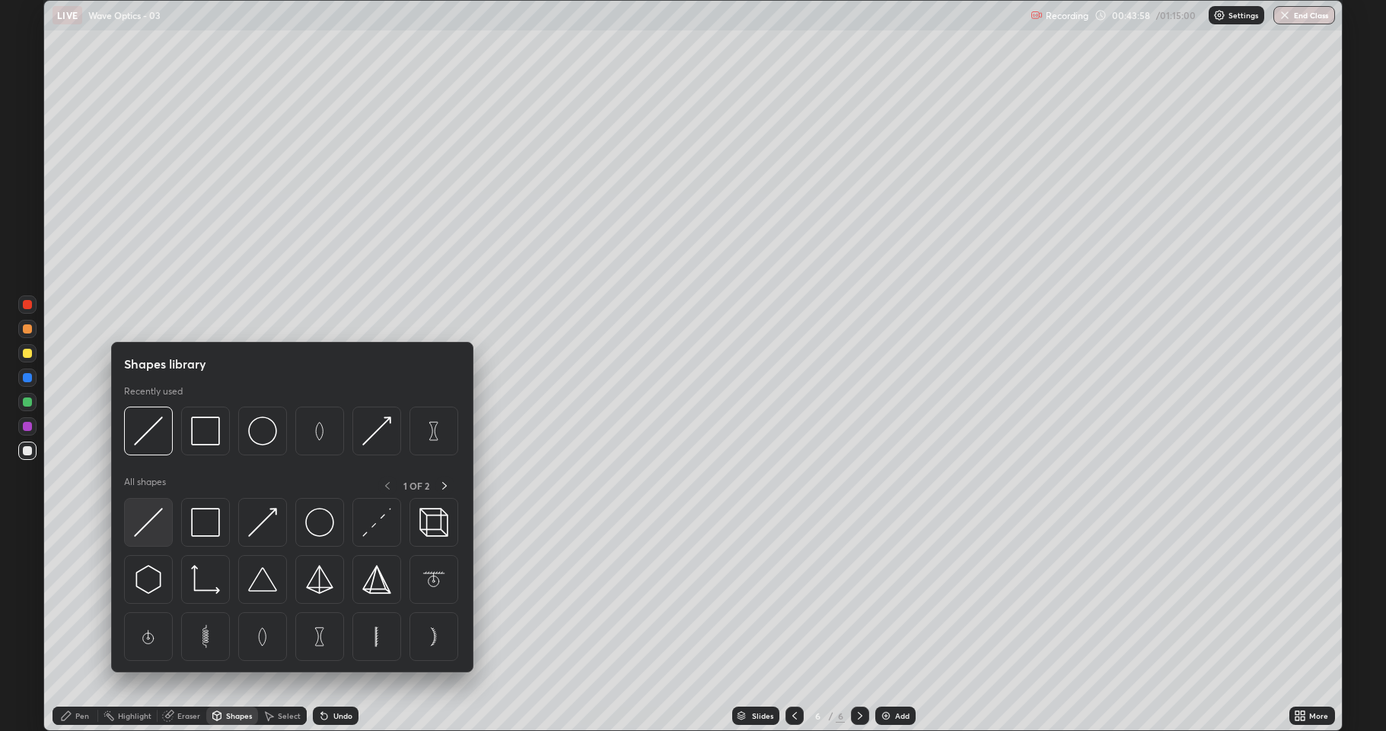
click at [148, 527] on img at bounding box center [148, 522] width 29 height 29
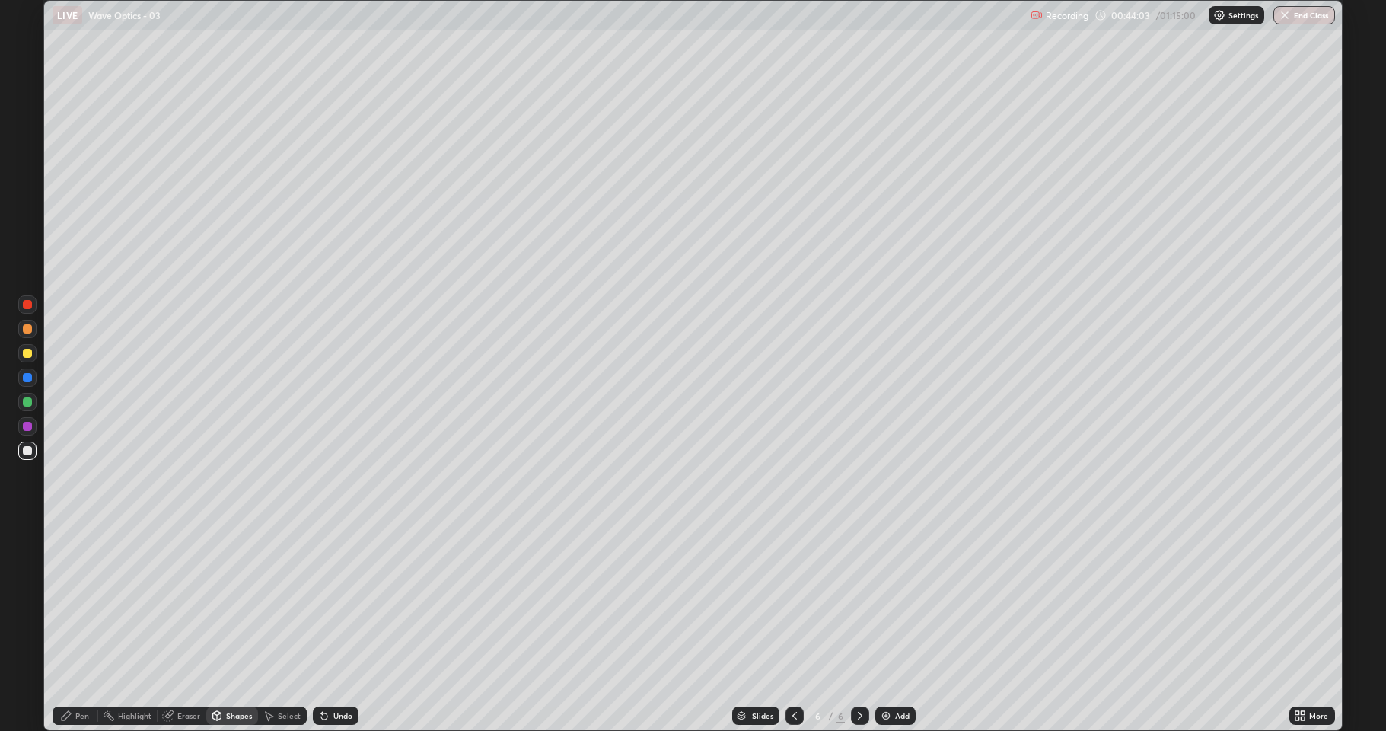
click at [82, 601] on div "Pen" at bounding box center [82, 716] width 14 height 8
click at [338, 601] on div "Undo" at bounding box center [333, 715] width 52 height 30
click at [341, 601] on div "Undo" at bounding box center [342, 716] width 19 height 8
click at [238, 601] on div "Shapes" at bounding box center [239, 716] width 26 height 8
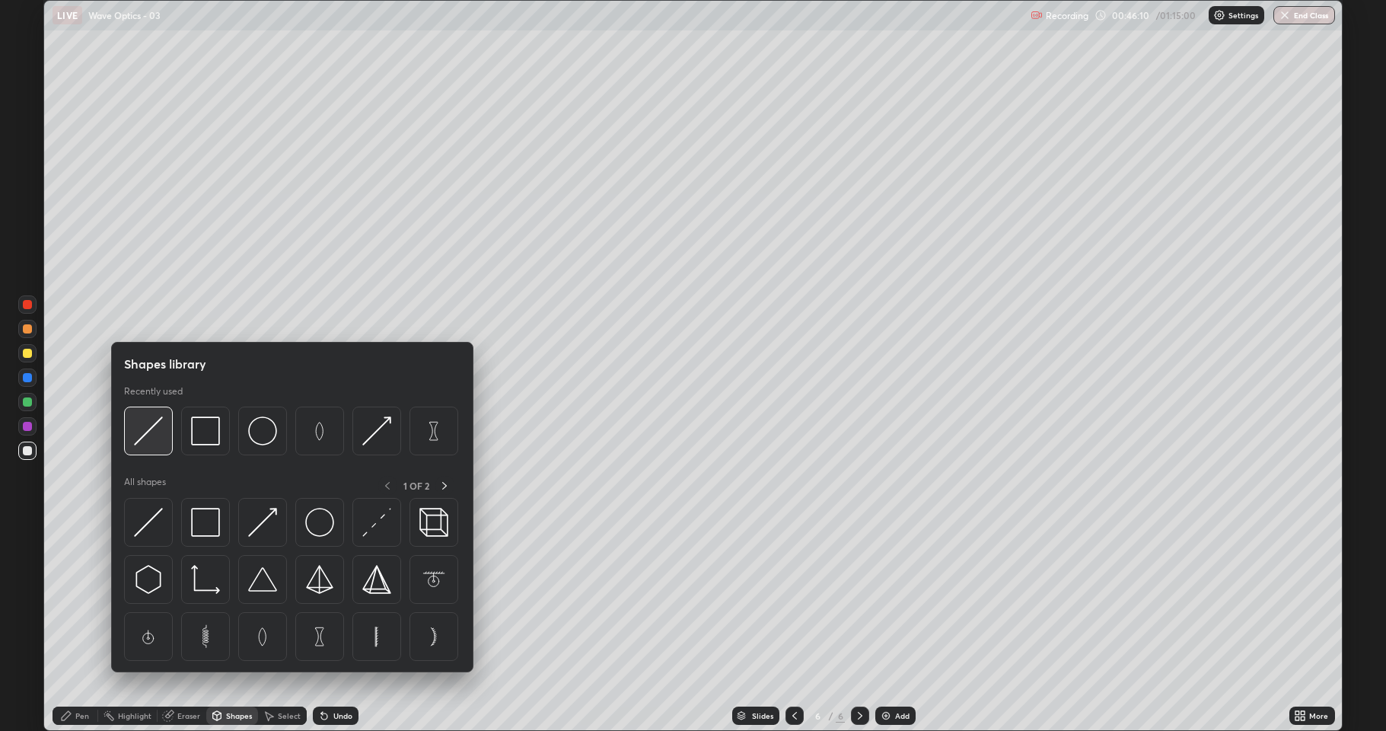
click at [150, 431] on img at bounding box center [148, 430] width 29 height 29
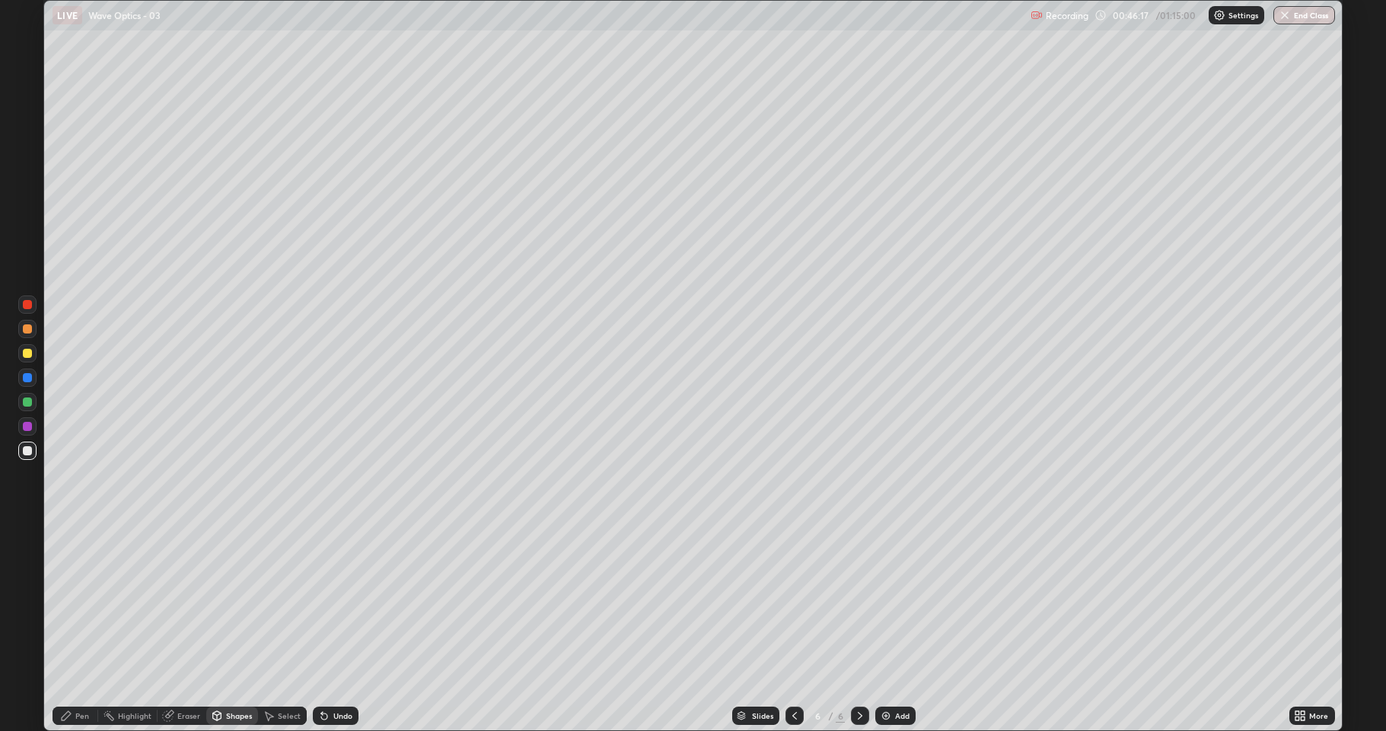
click at [241, 601] on div "Shapes" at bounding box center [239, 716] width 26 height 8
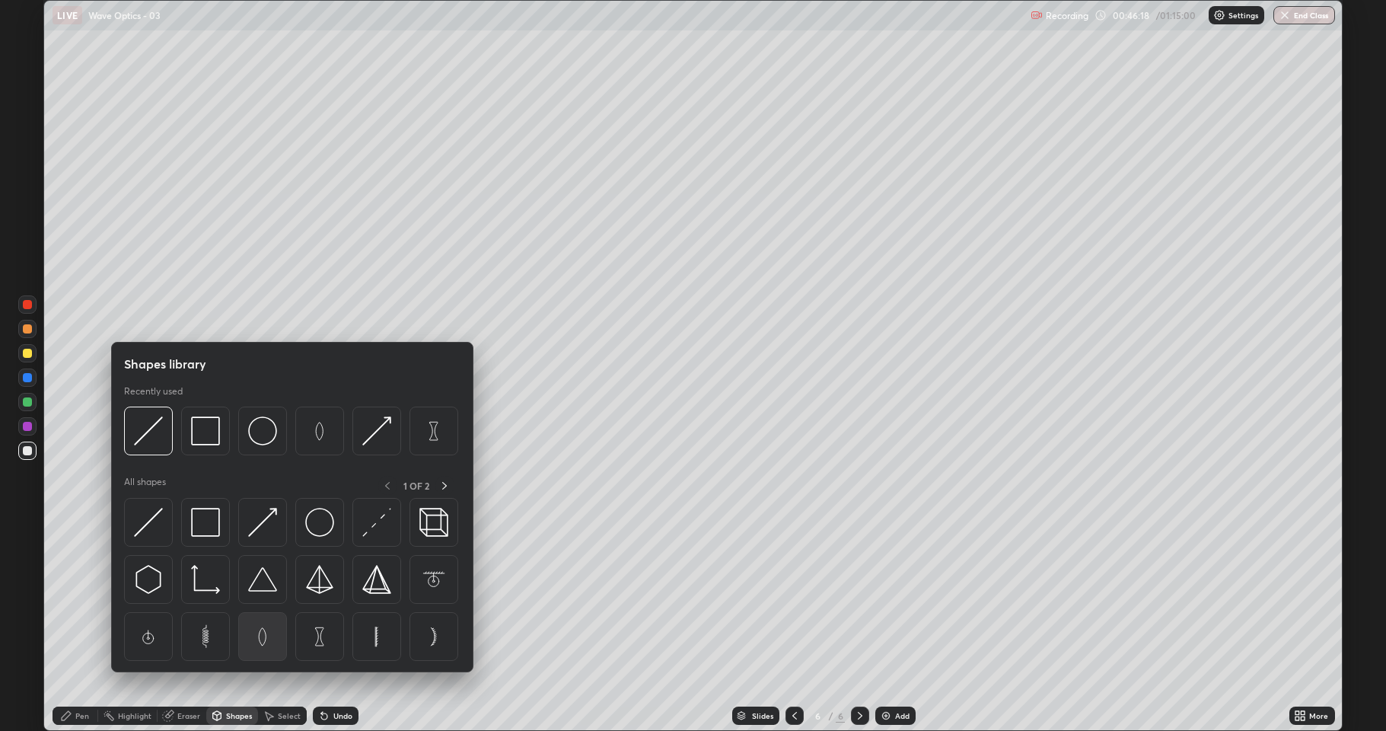
click at [260, 601] on img at bounding box center [262, 636] width 29 height 29
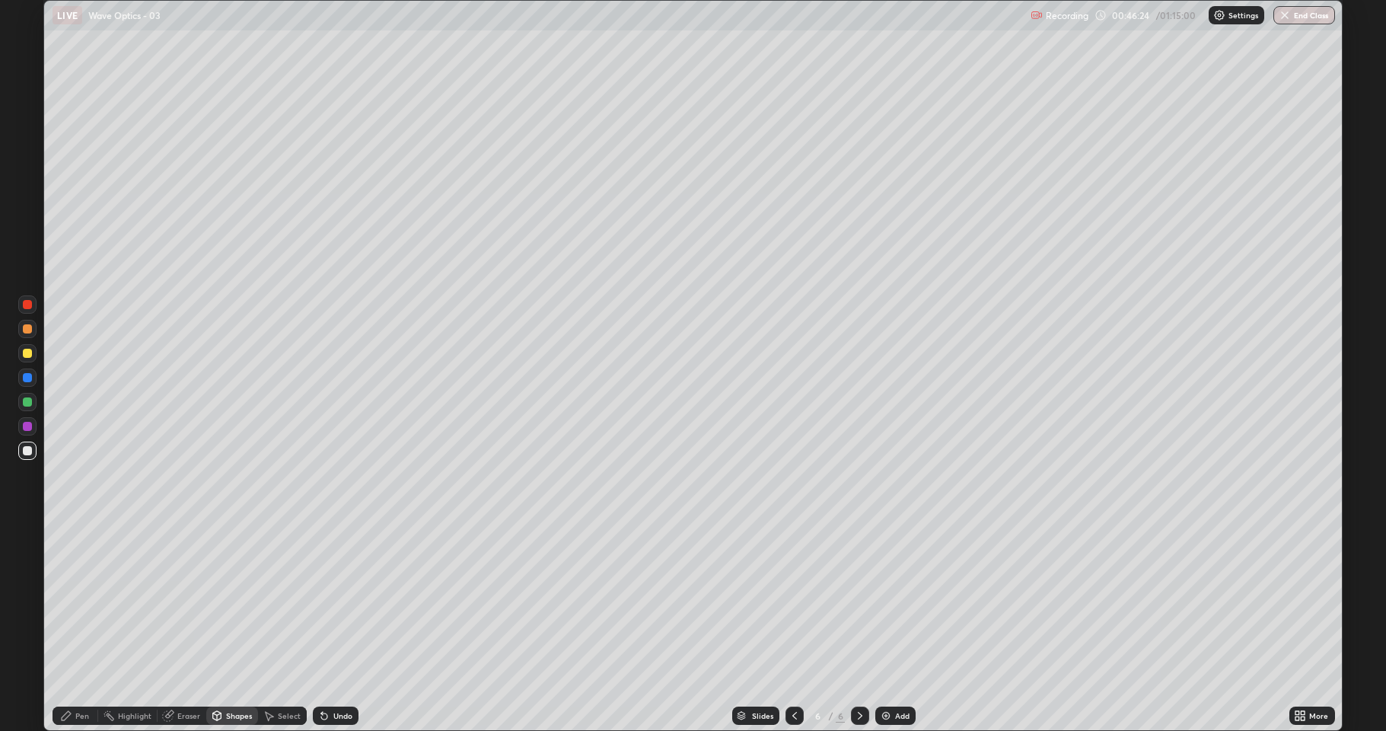
click at [344, 601] on div "Undo" at bounding box center [342, 716] width 19 height 8
click at [190, 601] on div "Eraser" at bounding box center [188, 716] width 23 height 8
click at [85, 601] on div "Pen" at bounding box center [82, 716] width 14 height 8
click at [901, 601] on div "Add" at bounding box center [902, 716] width 14 height 8
click at [793, 601] on icon at bounding box center [795, 716] width 12 height 12
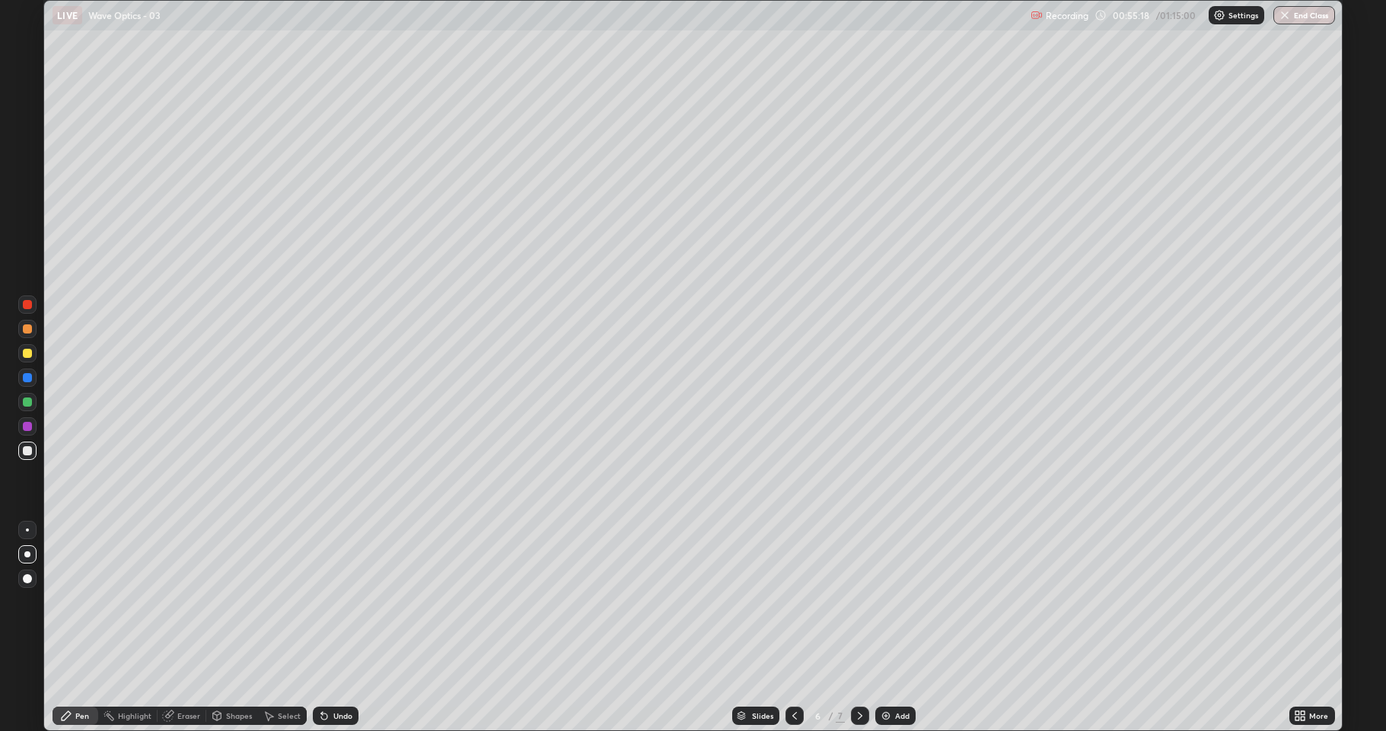
click at [860, 601] on icon at bounding box center [860, 716] width 12 height 12
click at [895, 601] on div "Add" at bounding box center [902, 716] width 14 height 8
click at [238, 601] on div "Shapes" at bounding box center [239, 716] width 26 height 8
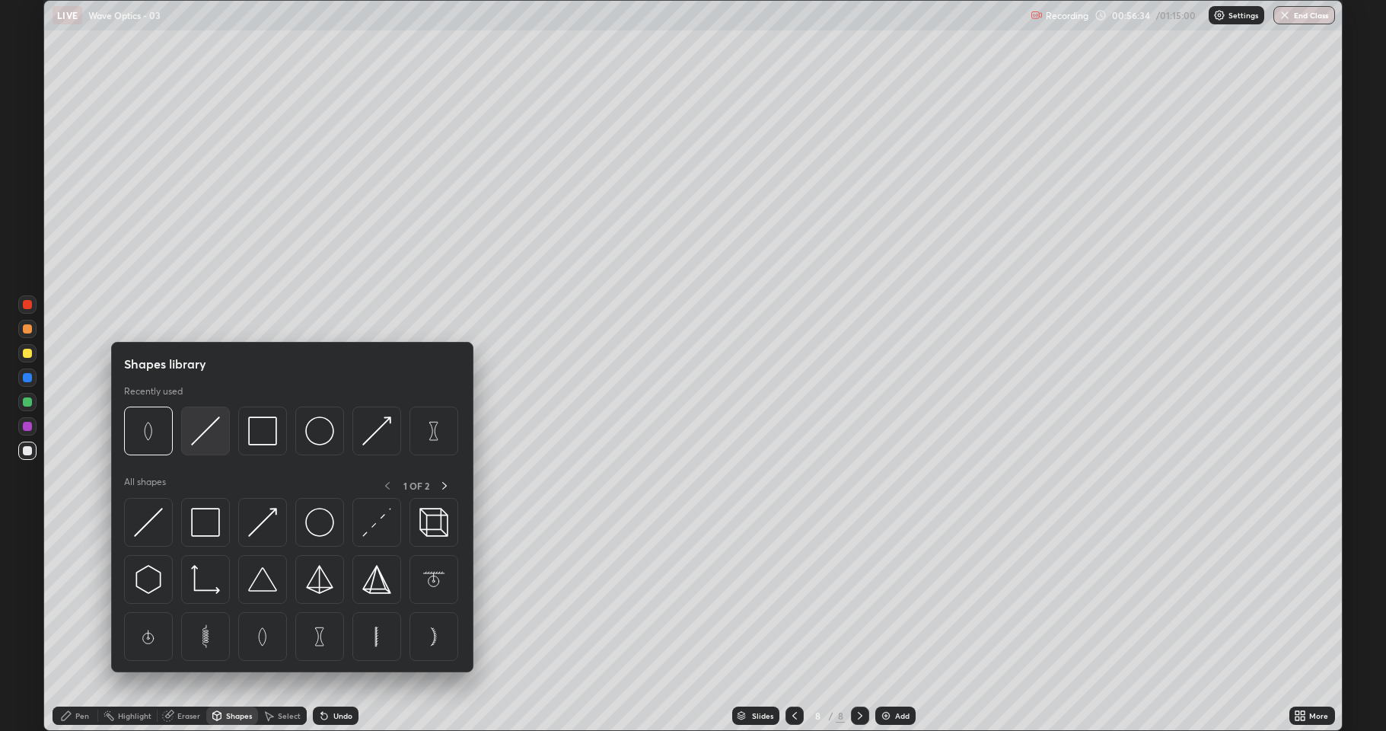
click at [202, 432] on img at bounding box center [205, 430] width 29 height 29
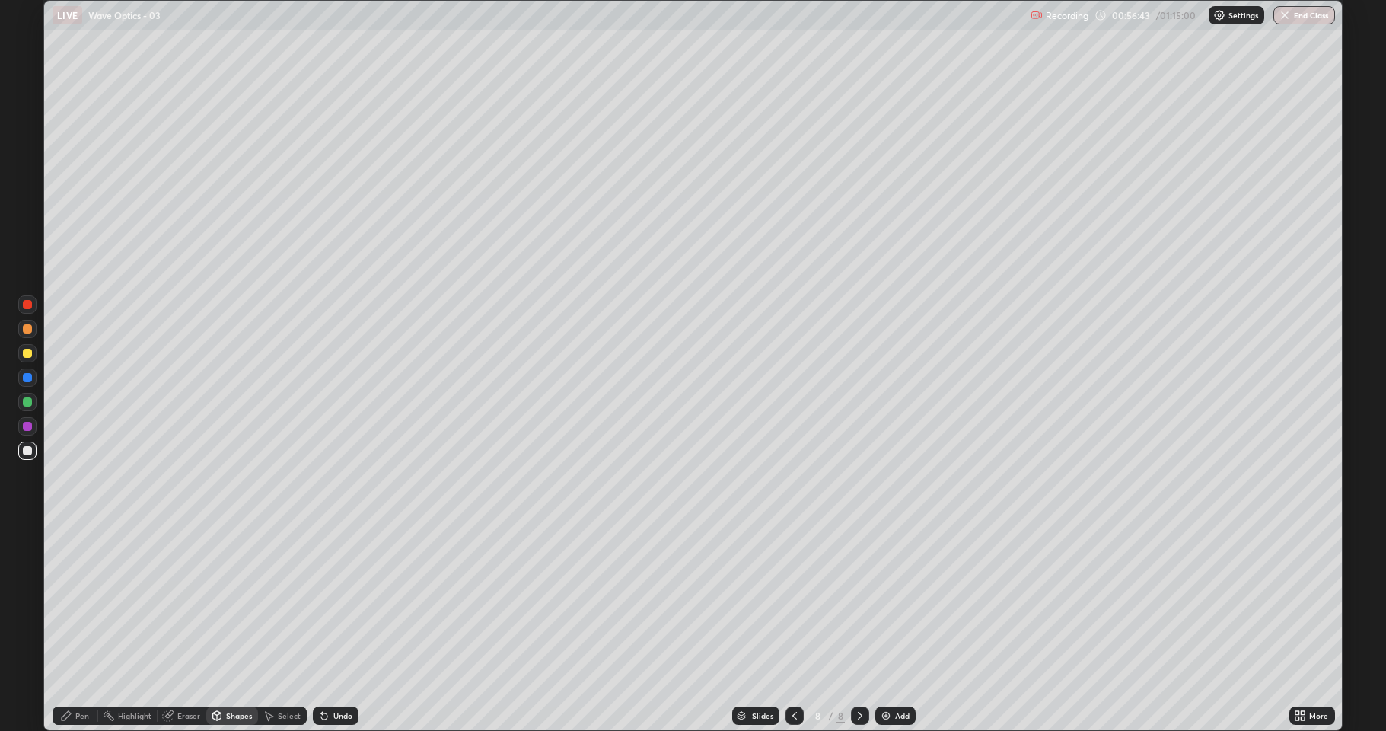
click at [187, 601] on div "Eraser" at bounding box center [188, 716] width 23 height 8
click at [234, 601] on div "Shapes" at bounding box center [239, 716] width 26 height 8
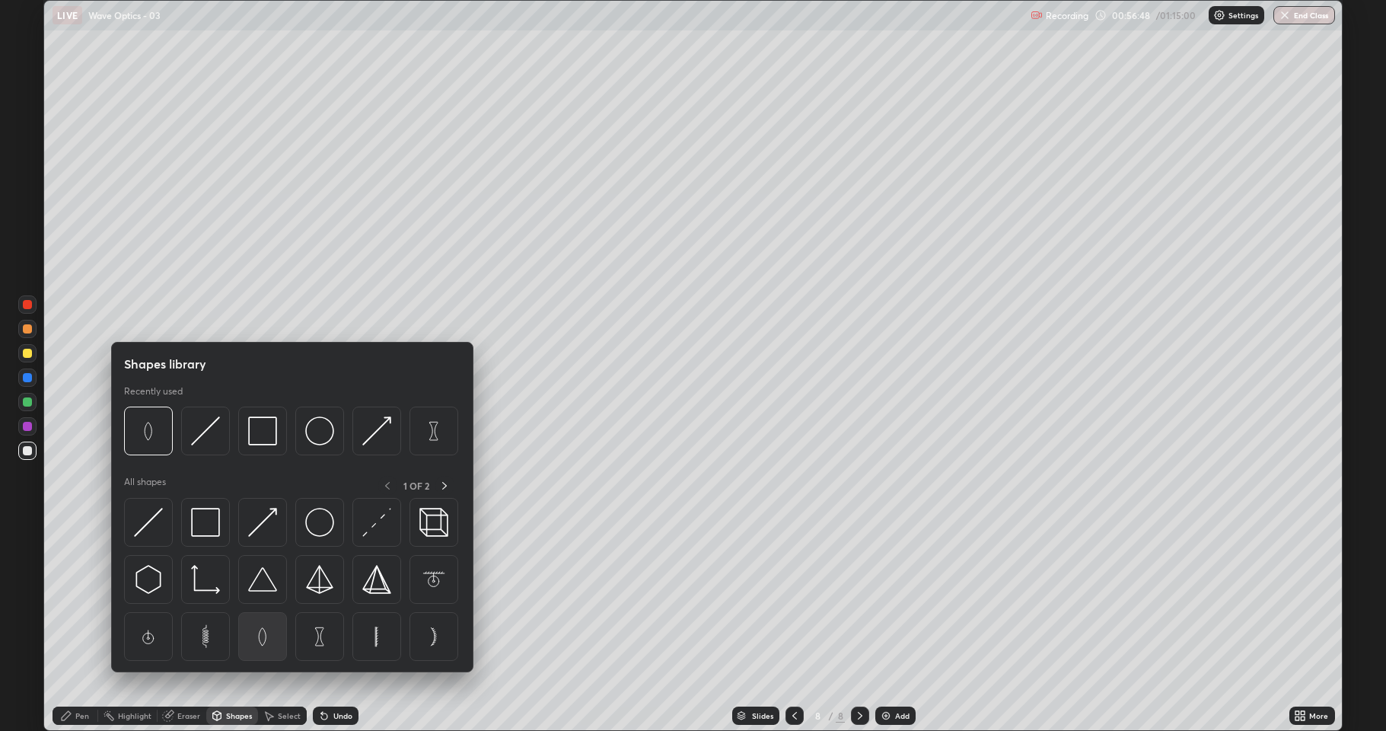
click at [263, 601] on img at bounding box center [262, 636] width 29 height 29
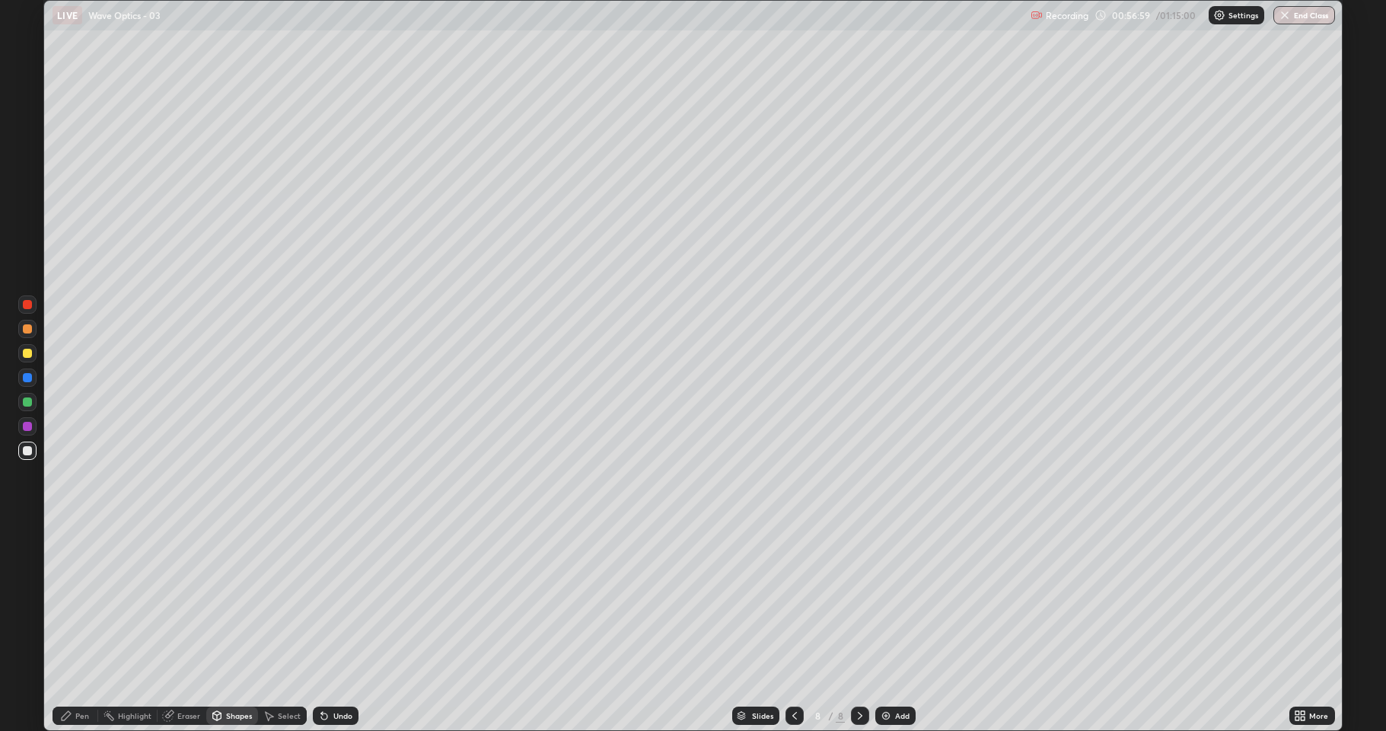
click at [83, 601] on div "Pen" at bounding box center [82, 716] width 14 height 8
click at [336, 601] on div "Undo" at bounding box center [342, 716] width 19 height 8
click at [340, 601] on div "Undo" at bounding box center [342, 716] width 19 height 8
click at [342, 601] on div "Undo" at bounding box center [342, 716] width 19 height 8
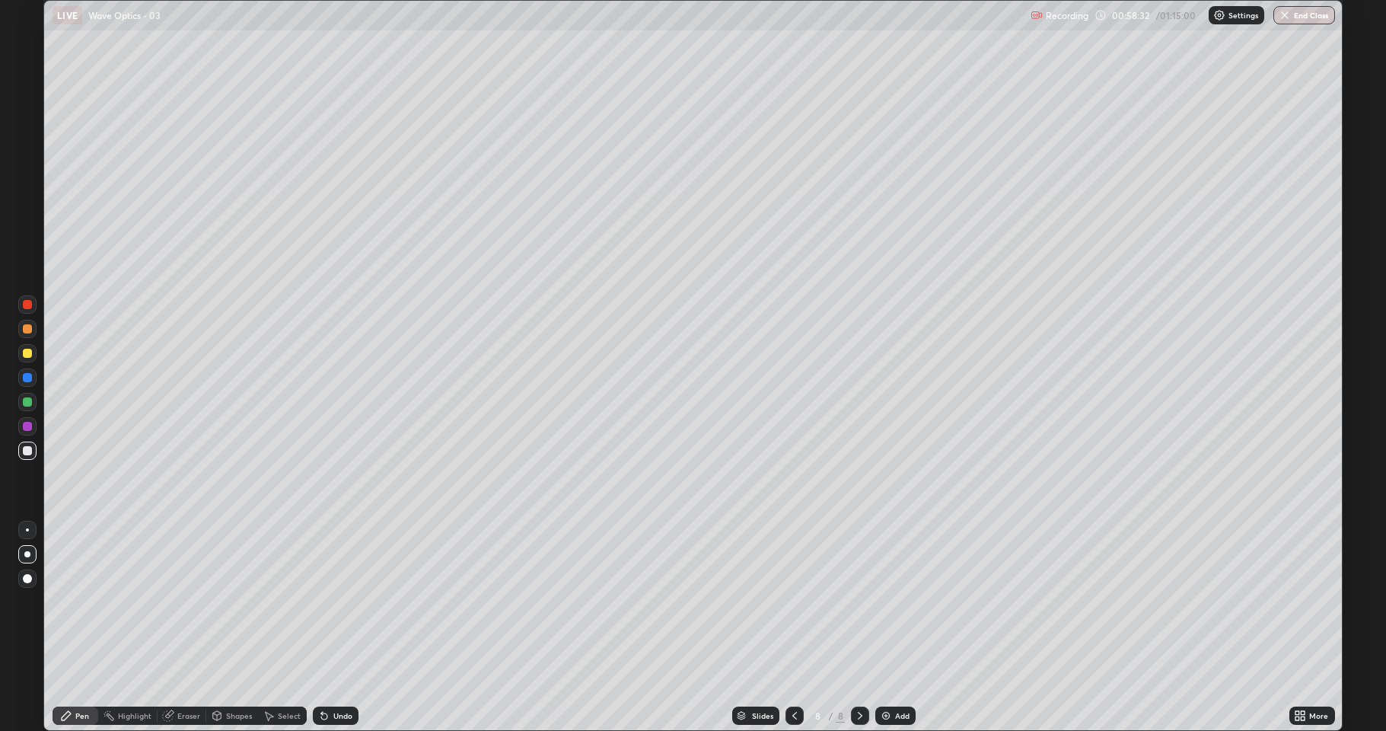
click at [238, 601] on div "Shapes" at bounding box center [232, 715] width 52 height 18
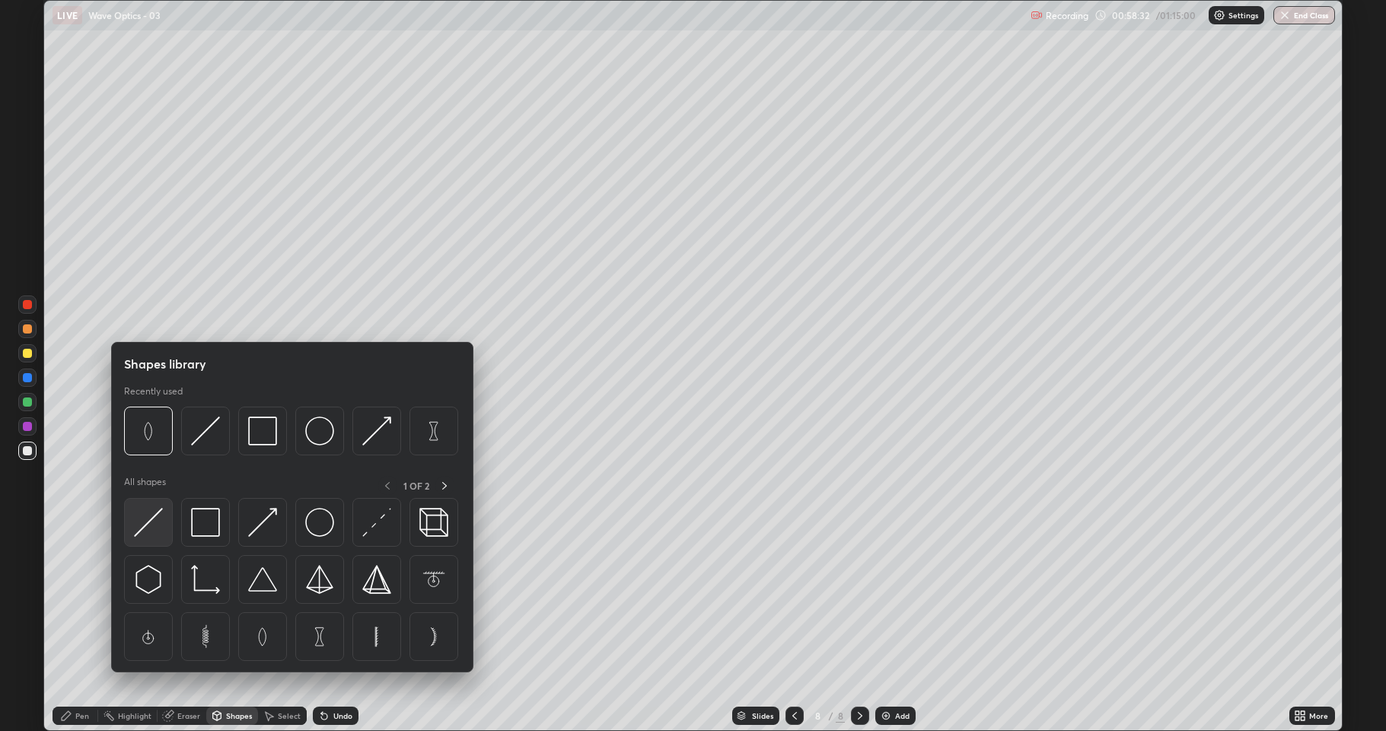
click at [143, 521] on img at bounding box center [148, 522] width 29 height 29
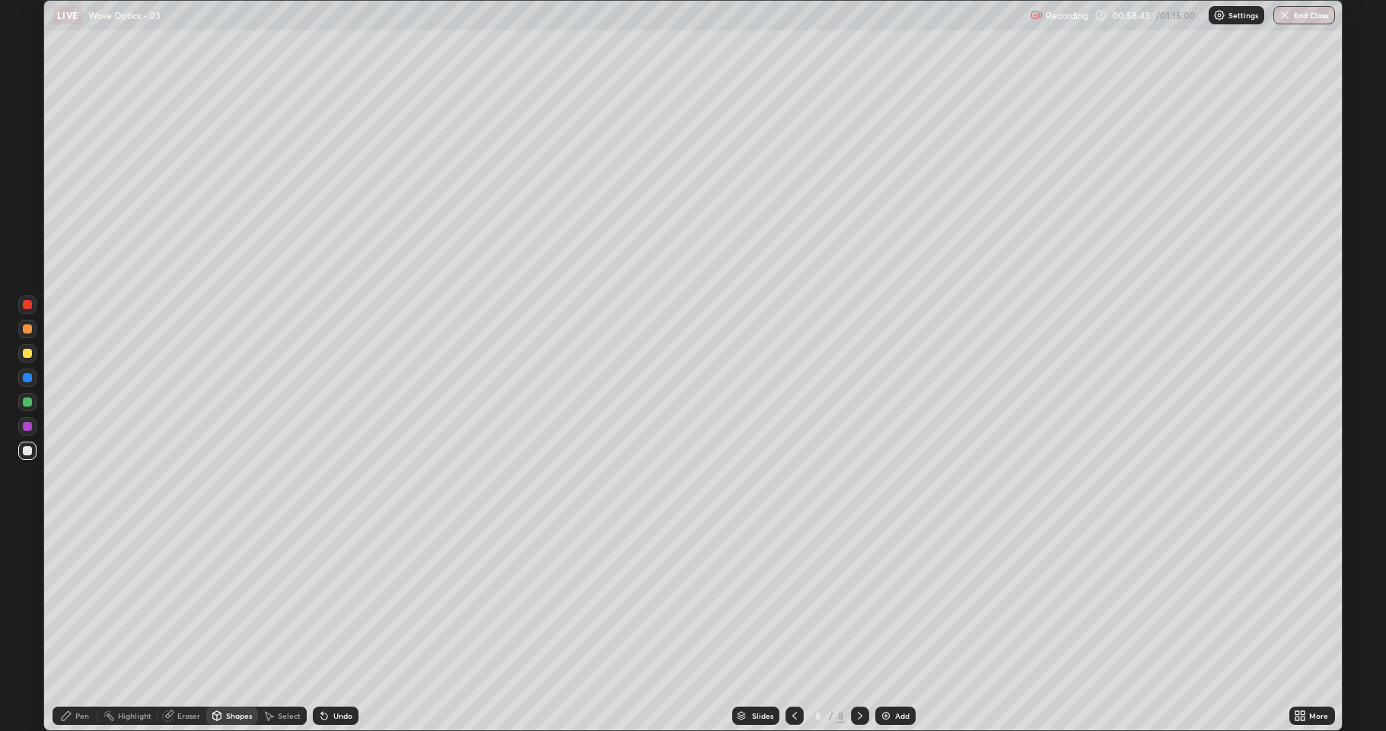
click at [82, 601] on div "Pen" at bounding box center [82, 716] width 14 height 8
click at [27, 354] on div at bounding box center [27, 353] width 9 height 9
click at [284, 601] on div "Select" at bounding box center [289, 716] width 23 height 8
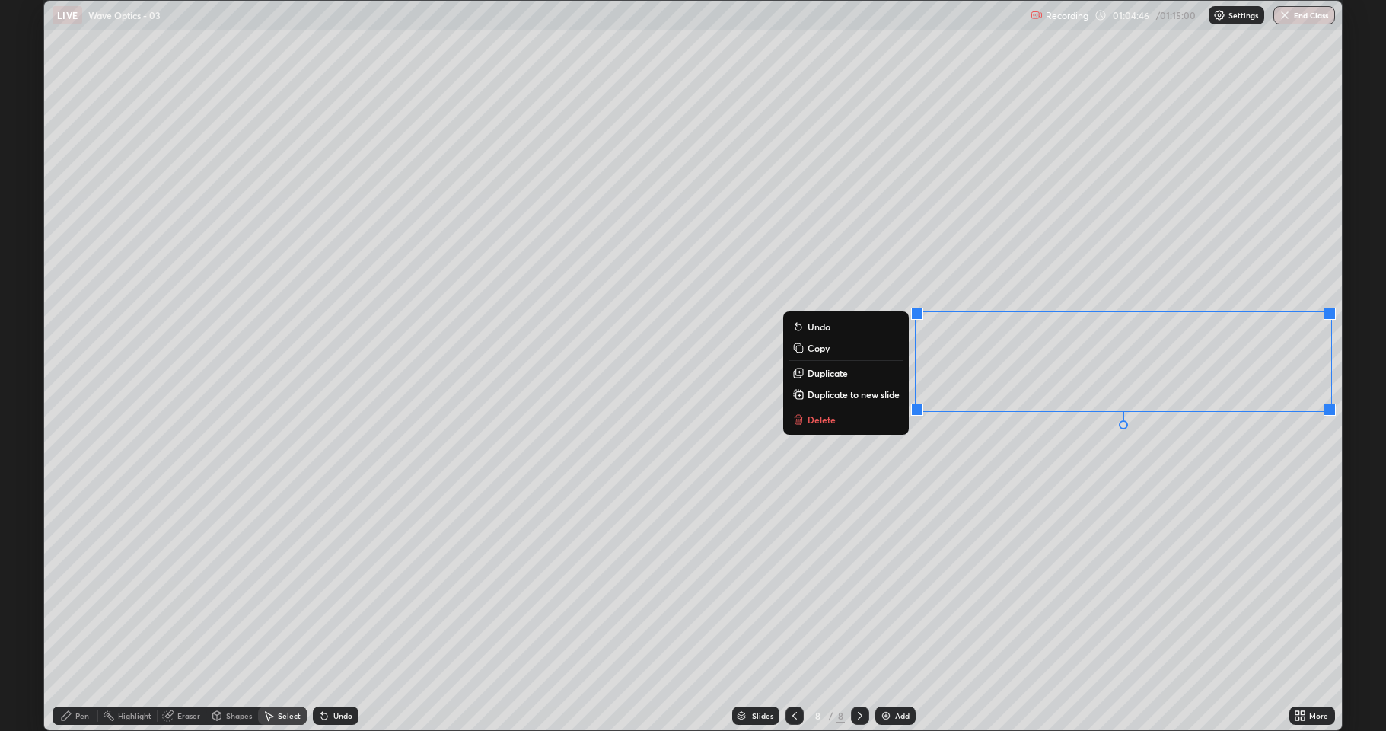
click at [862, 421] on button "Delete" at bounding box center [845, 419] width 113 height 18
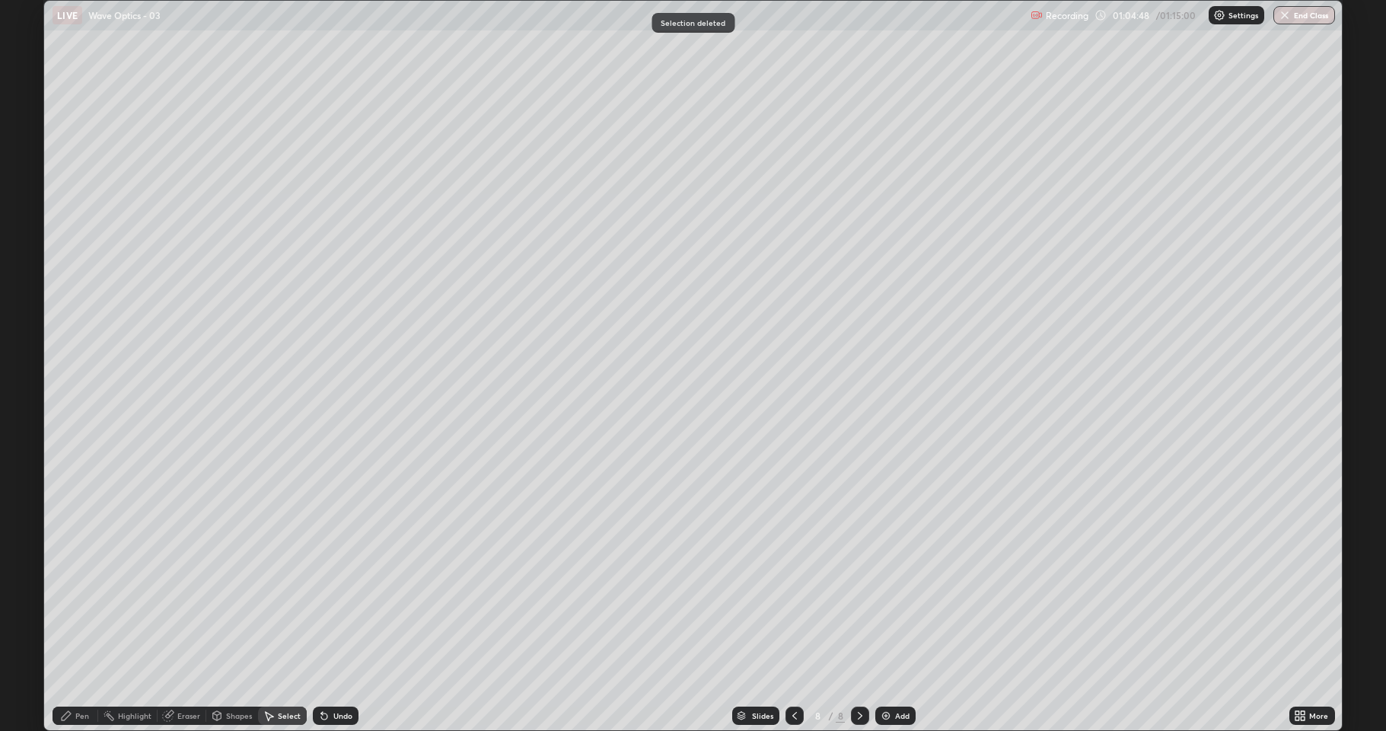
click at [85, 601] on div "Pen" at bounding box center [82, 716] width 14 height 8
click at [25, 454] on div at bounding box center [27, 450] width 9 height 9
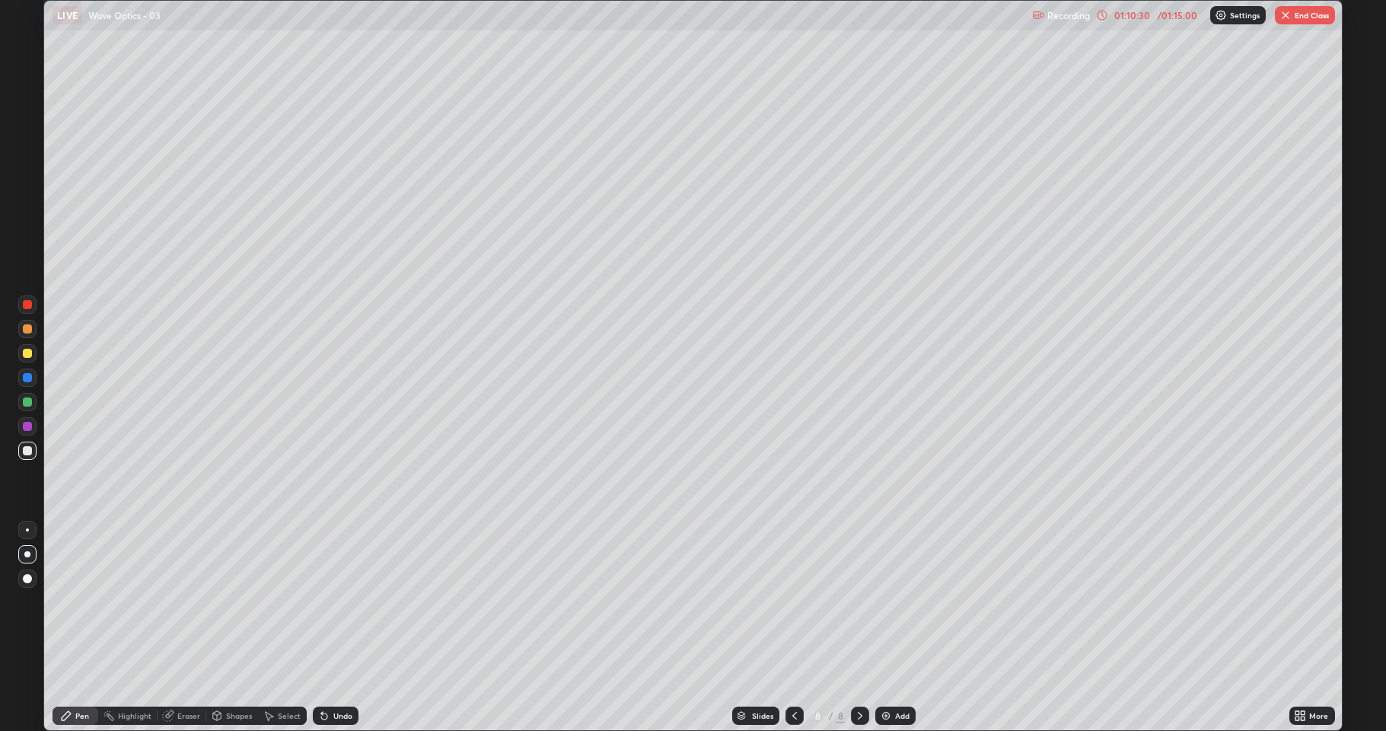
click at [1312, 15] on button "End Class" at bounding box center [1305, 15] width 60 height 18
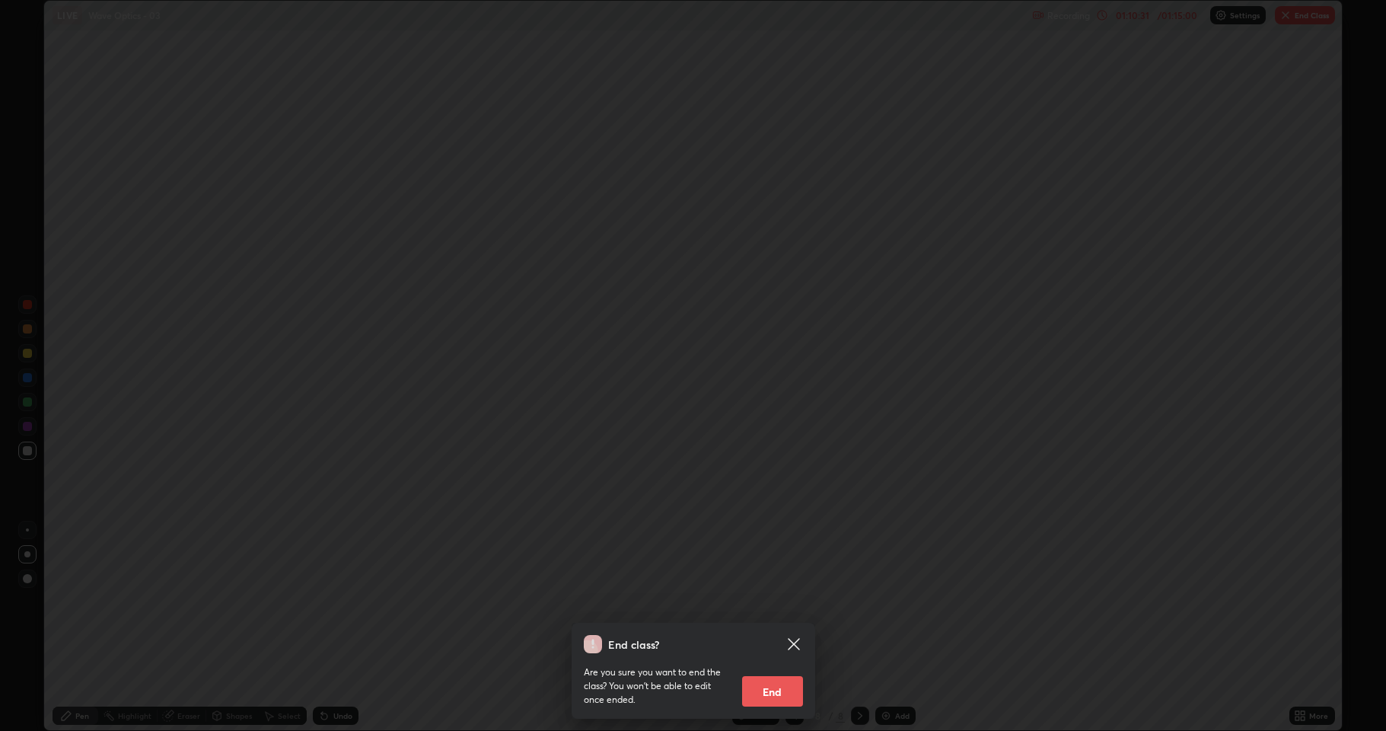
click at [781, 601] on button "End" at bounding box center [772, 691] width 61 height 30
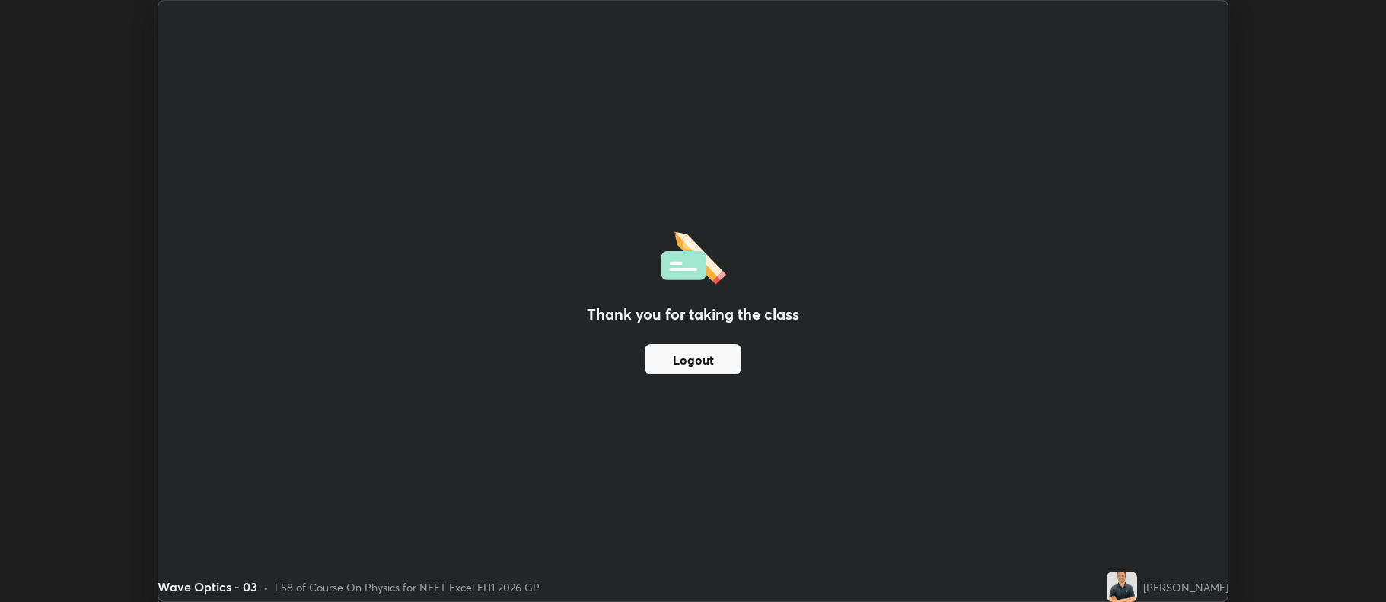
scroll to position [75526, 74742]
